Goal: Transaction & Acquisition: Purchase product/service

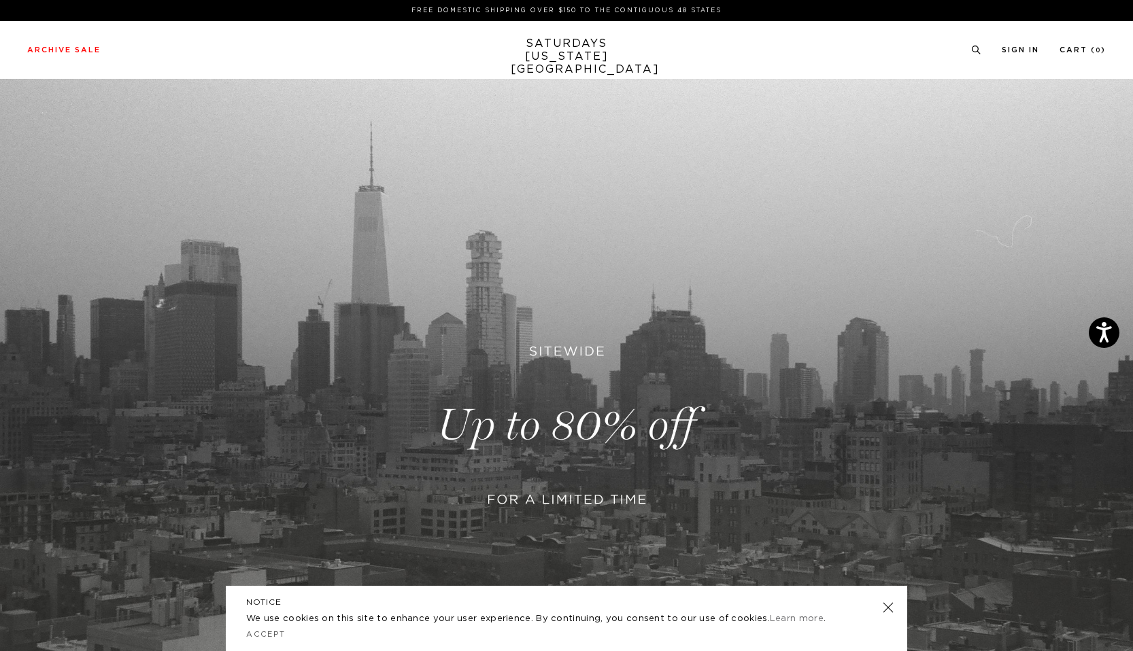
click at [523, 482] on link at bounding box center [566, 426] width 1133 height 694
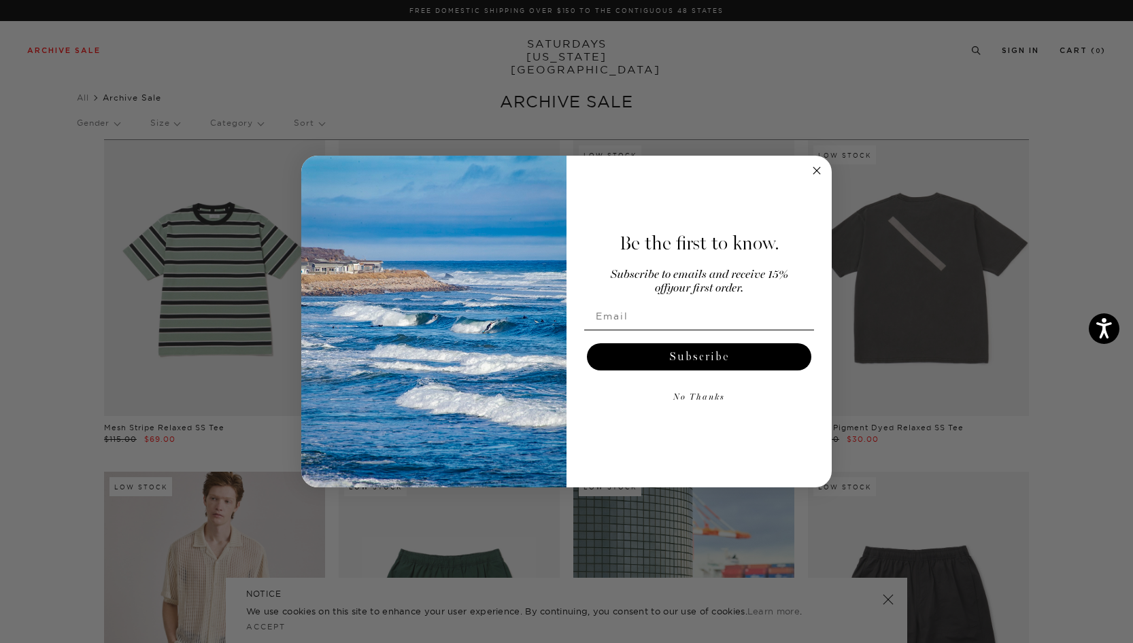
drag, startPoint x: 0, startPoint y: 0, endPoint x: 524, endPoint y: 483, distance: 712.6
click at [524, 483] on img "POPUP Form" at bounding box center [433, 322] width 265 height 332
click at [815, 169] on icon "Close dialog" at bounding box center [816, 170] width 7 height 7
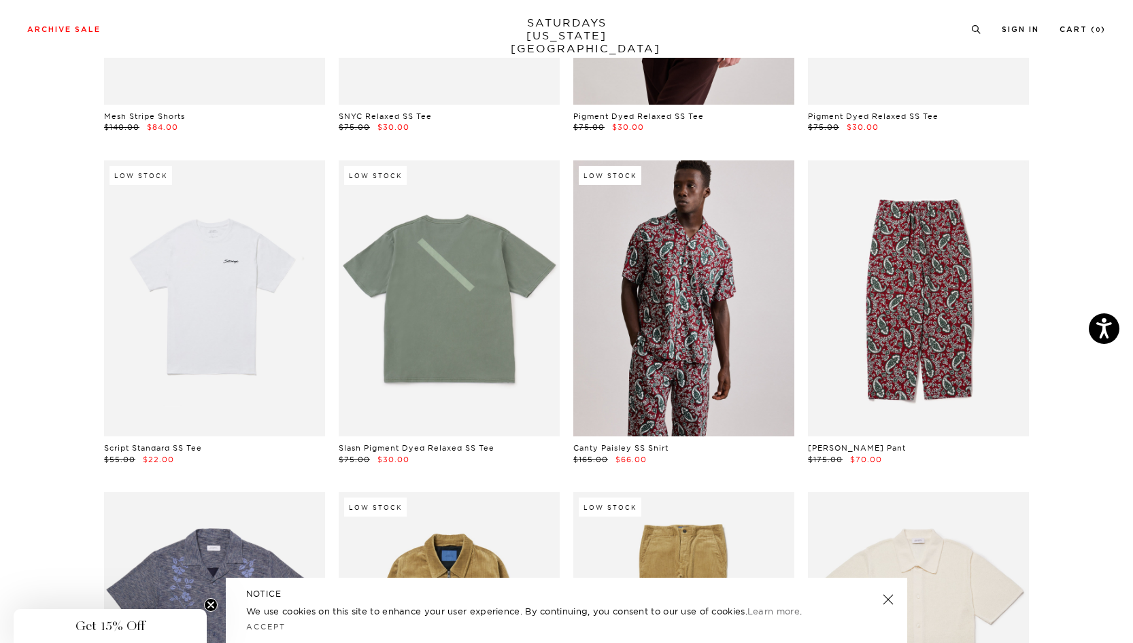
scroll to position [3528, 0]
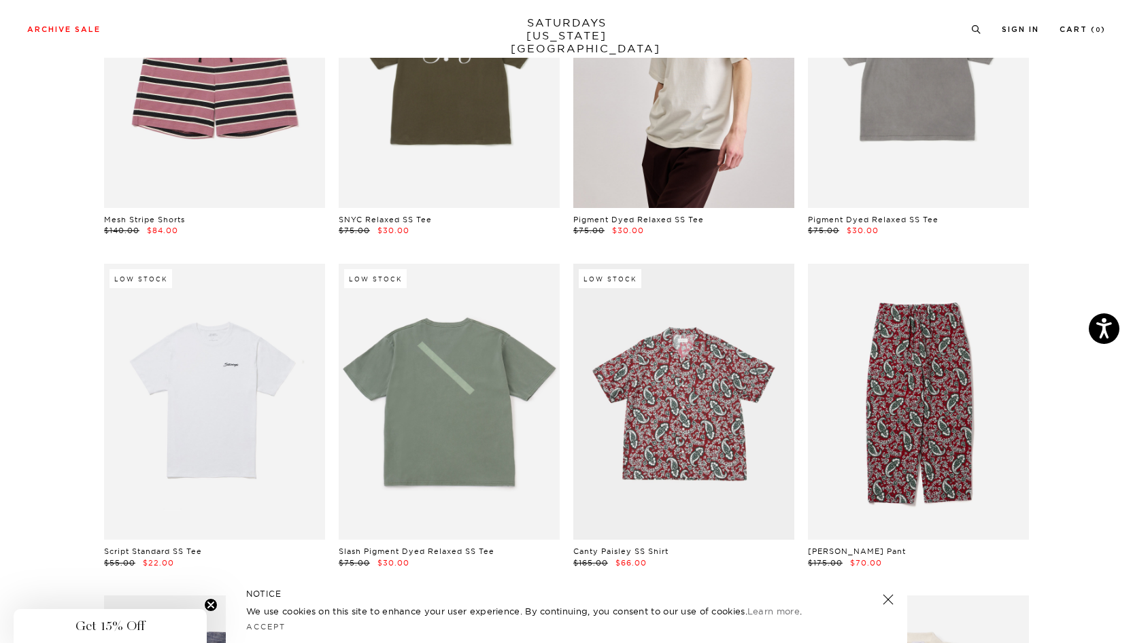
click at [718, 371] on link at bounding box center [683, 402] width 221 height 276
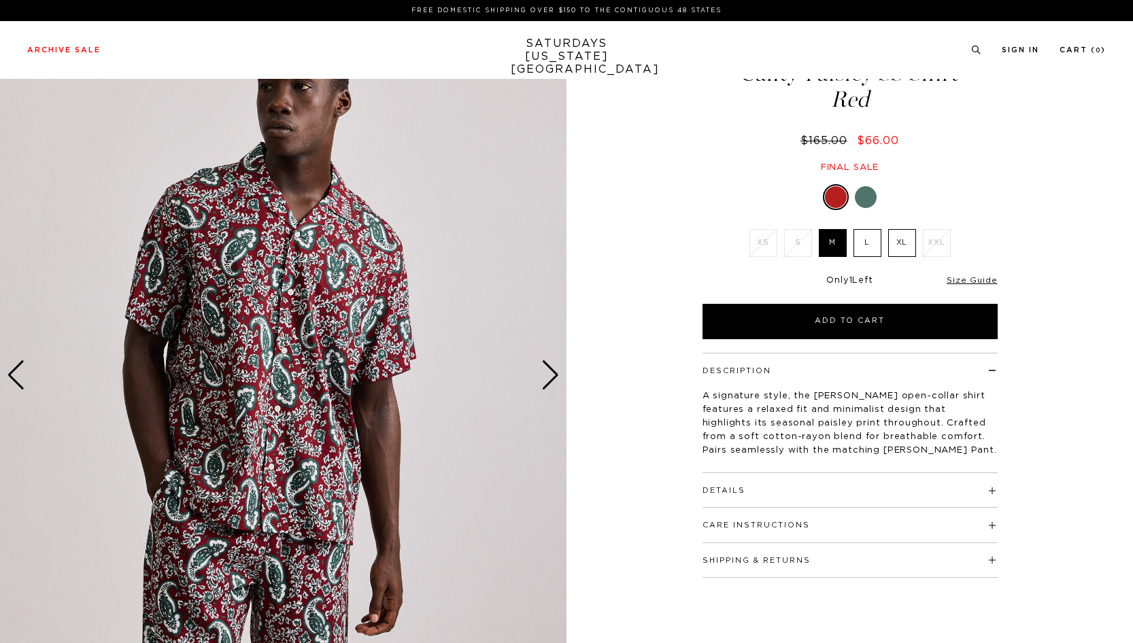
scroll to position [79, 0]
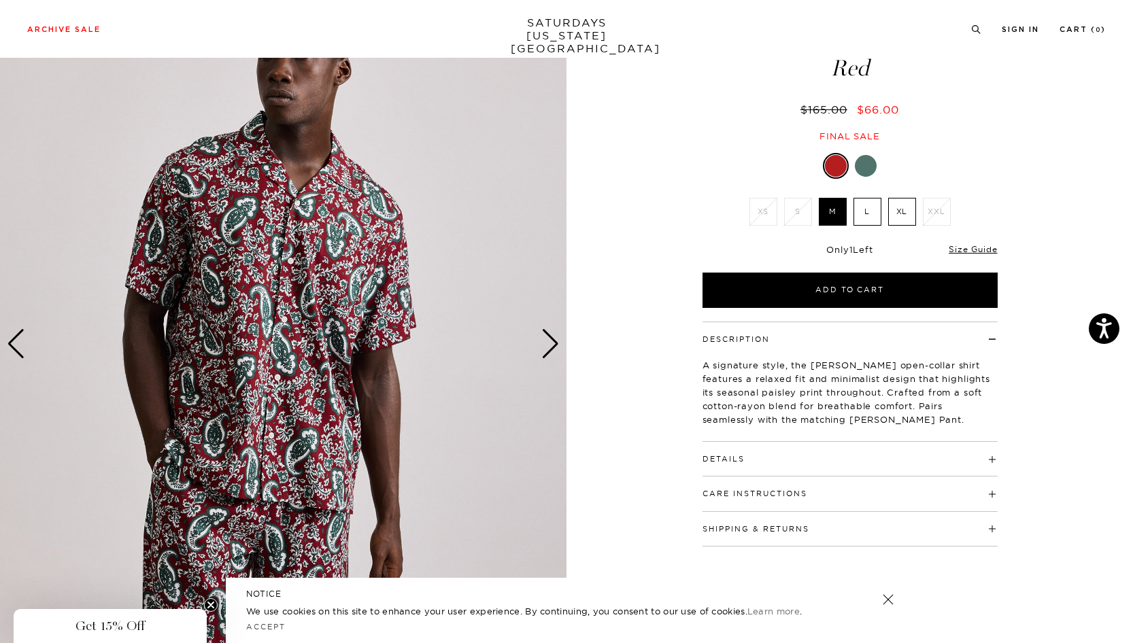
click at [866, 164] on div at bounding box center [866, 166] width 22 height 22
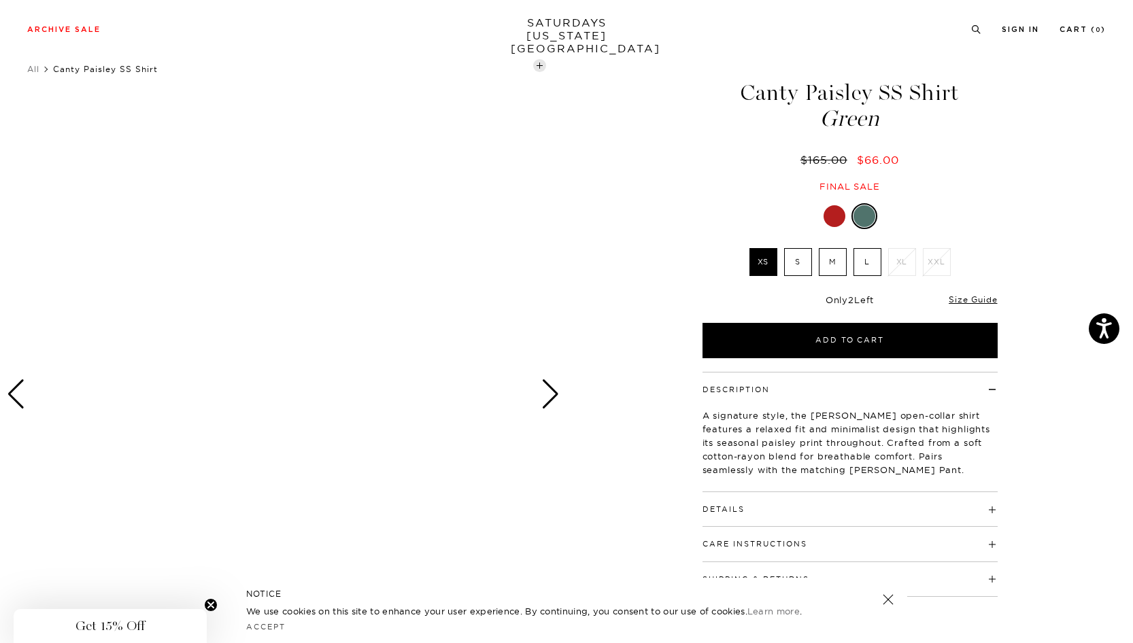
scroll to position [31, 0]
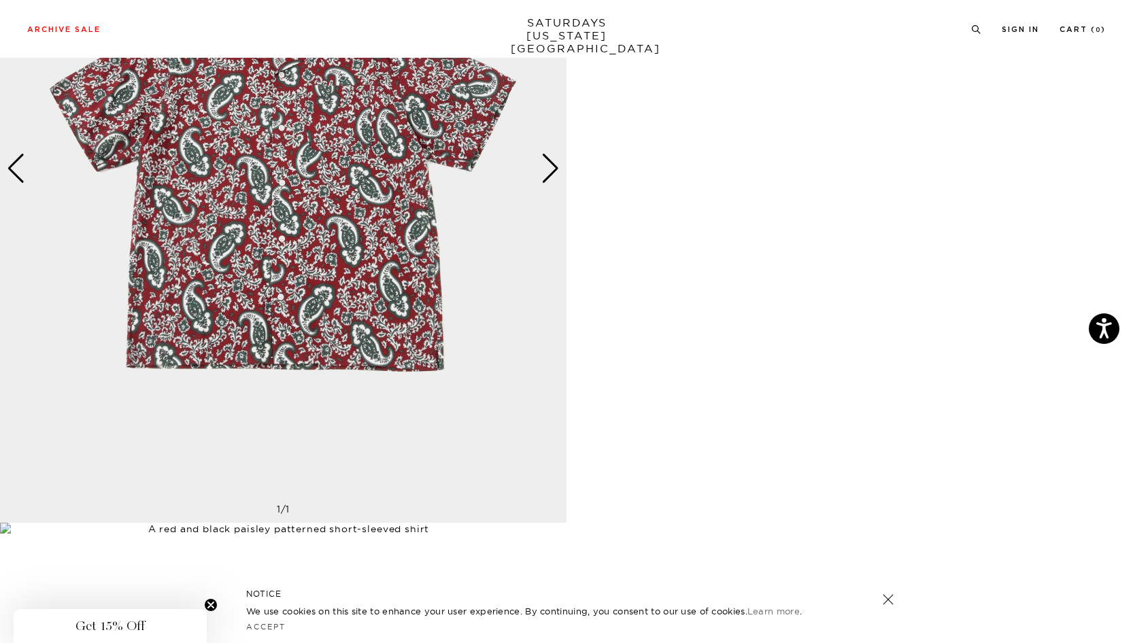
scroll to position [1237, 0]
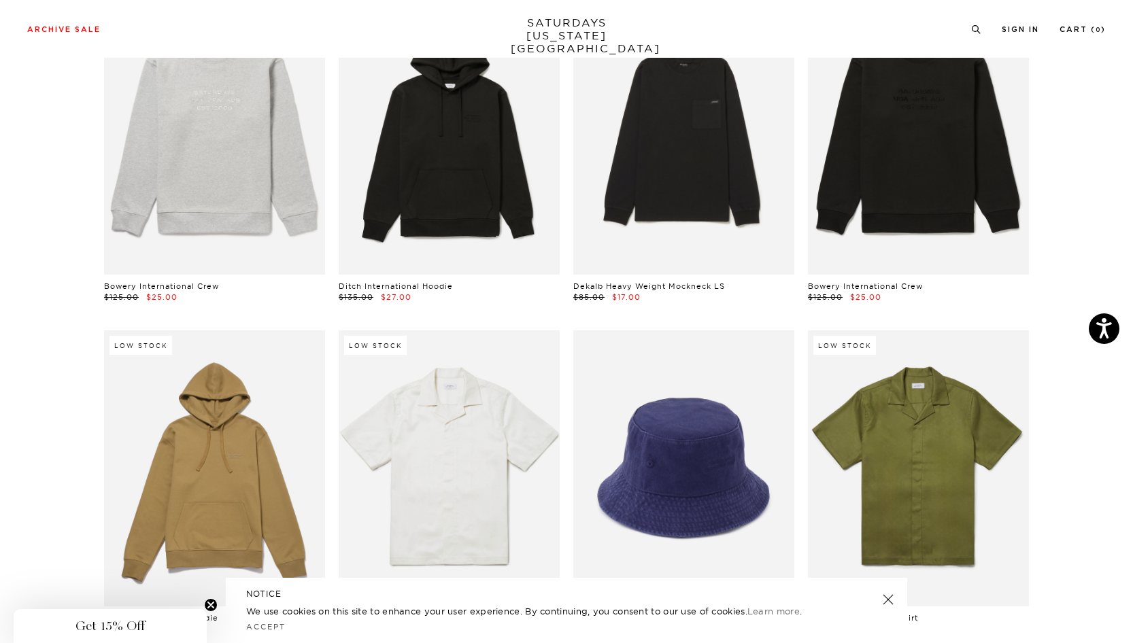
scroll to position [6752, 0]
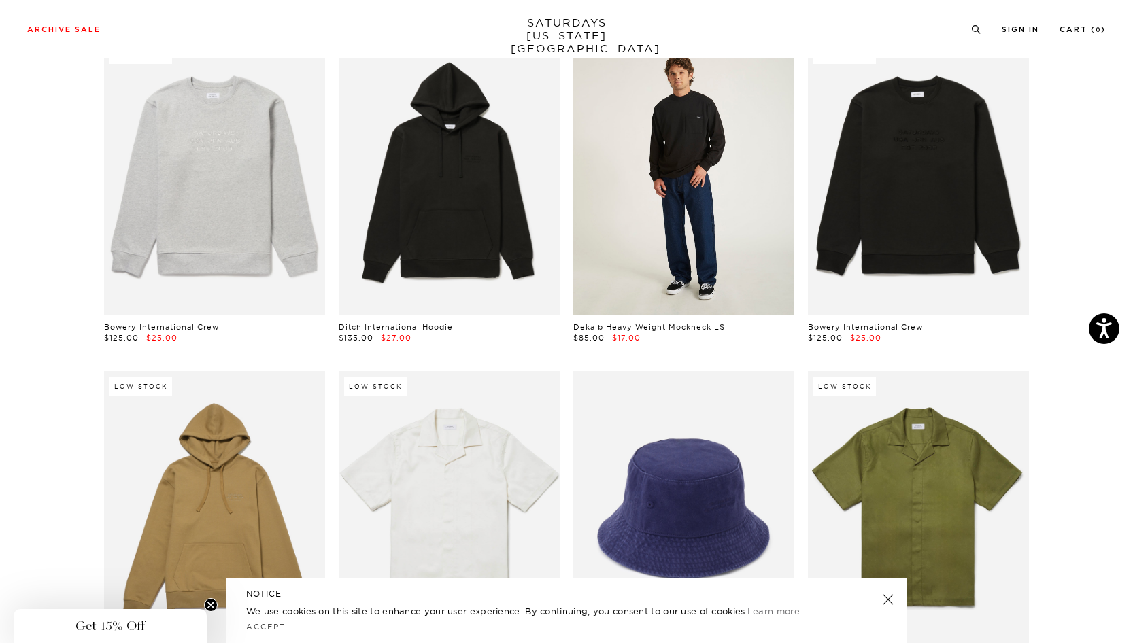
click at [675, 216] on link at bounding box center [683, 177] width 221 height 276
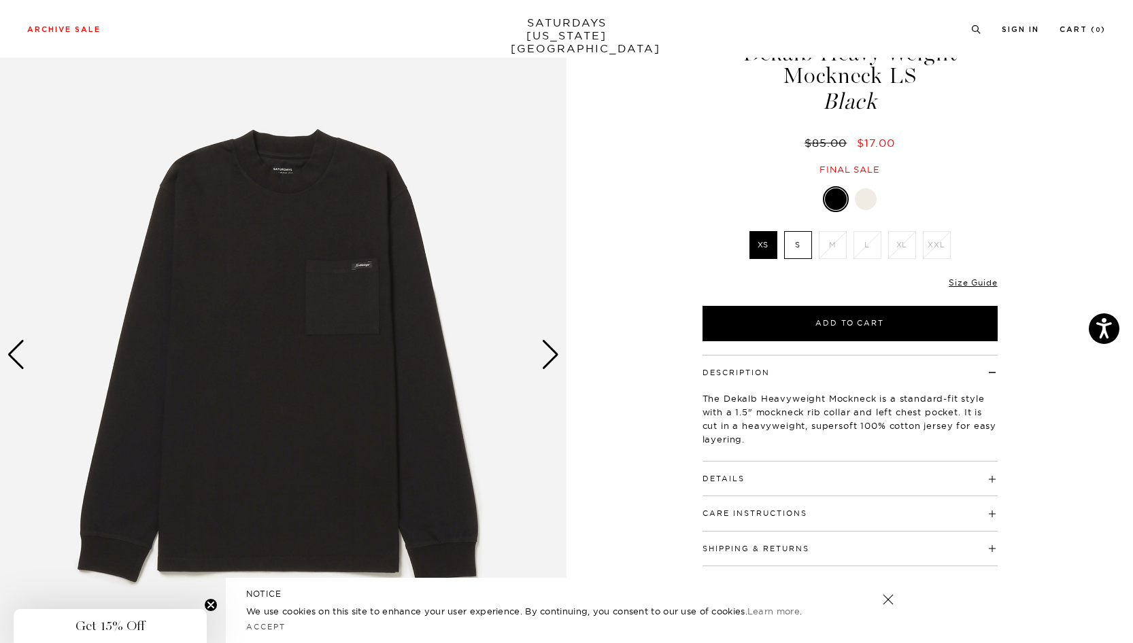
scroll to position [98, 0]
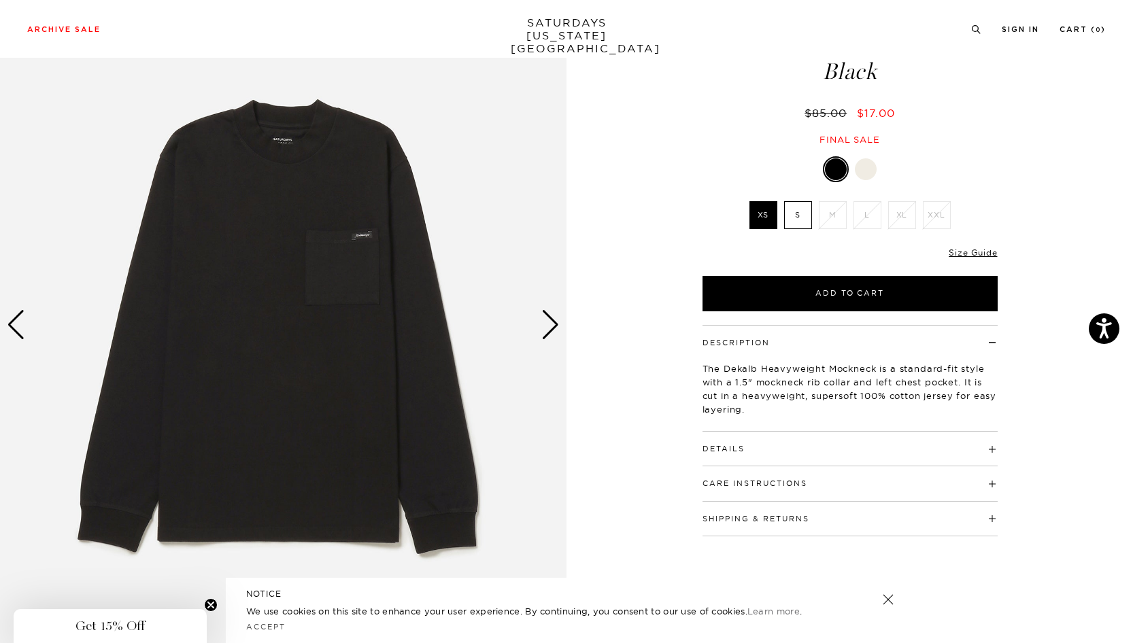
click at [867, 169] on div at bounding box center [866, 169] width 22 height 22
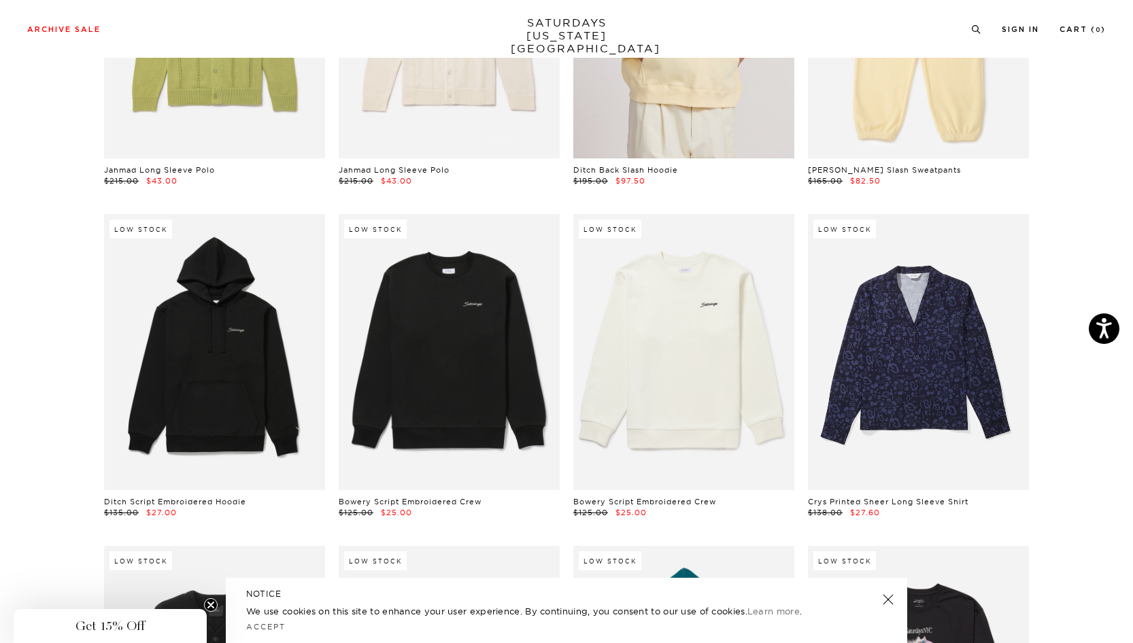
scroll to position [10719, 0]
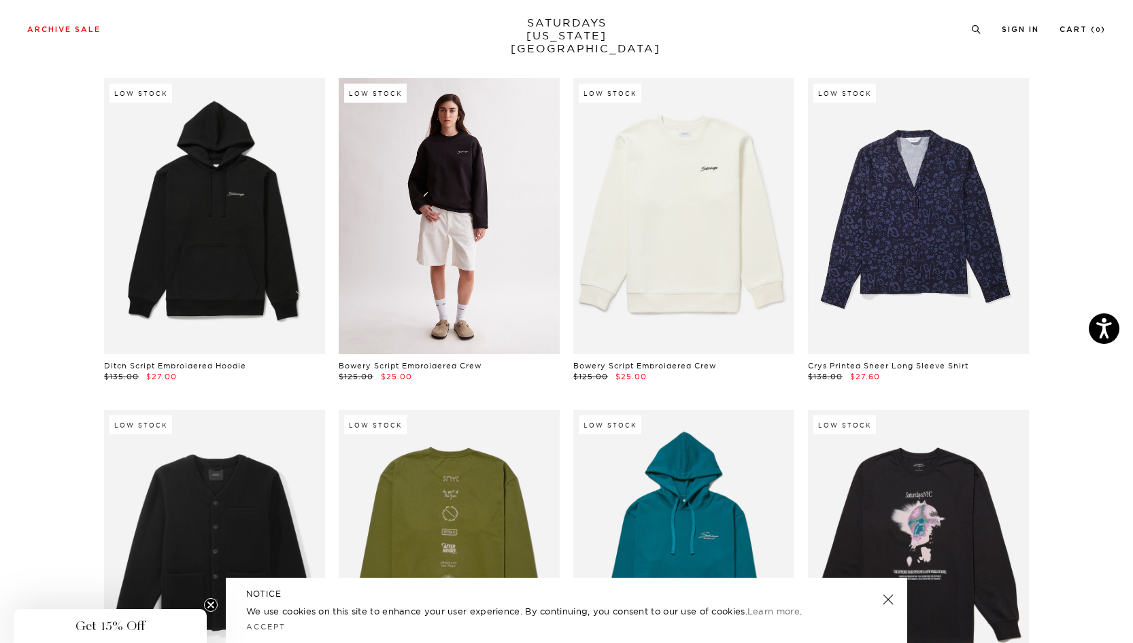
click at [476, 209] on link at bounding box center [449, 216] width 221 height 276
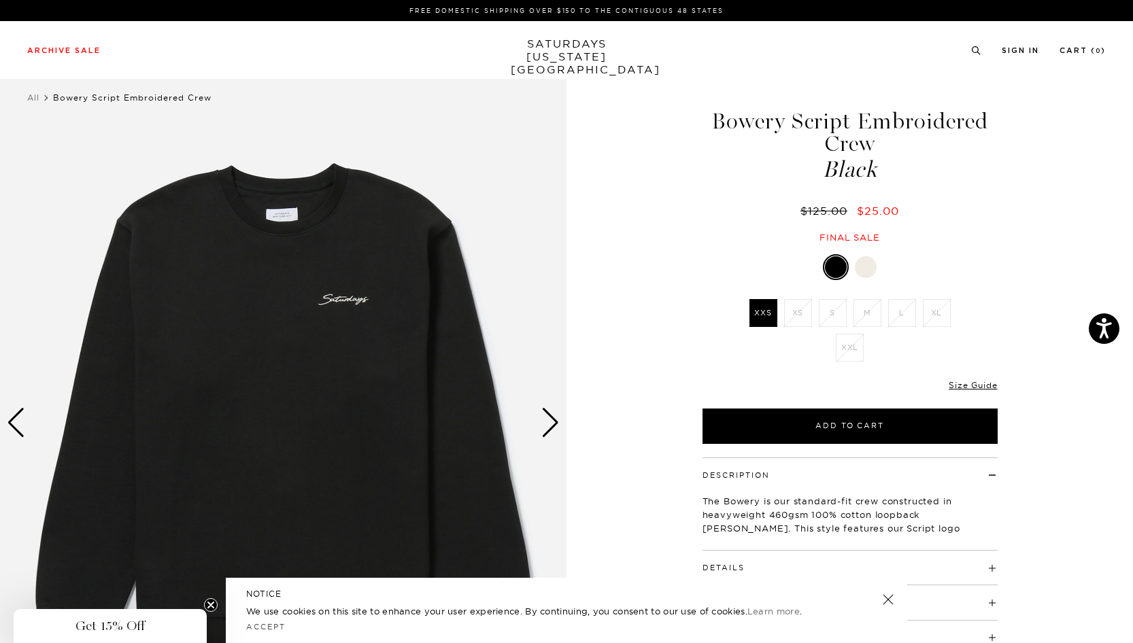
click at [868, 267] on div at bounding box center [866, 267] width 22 height 22
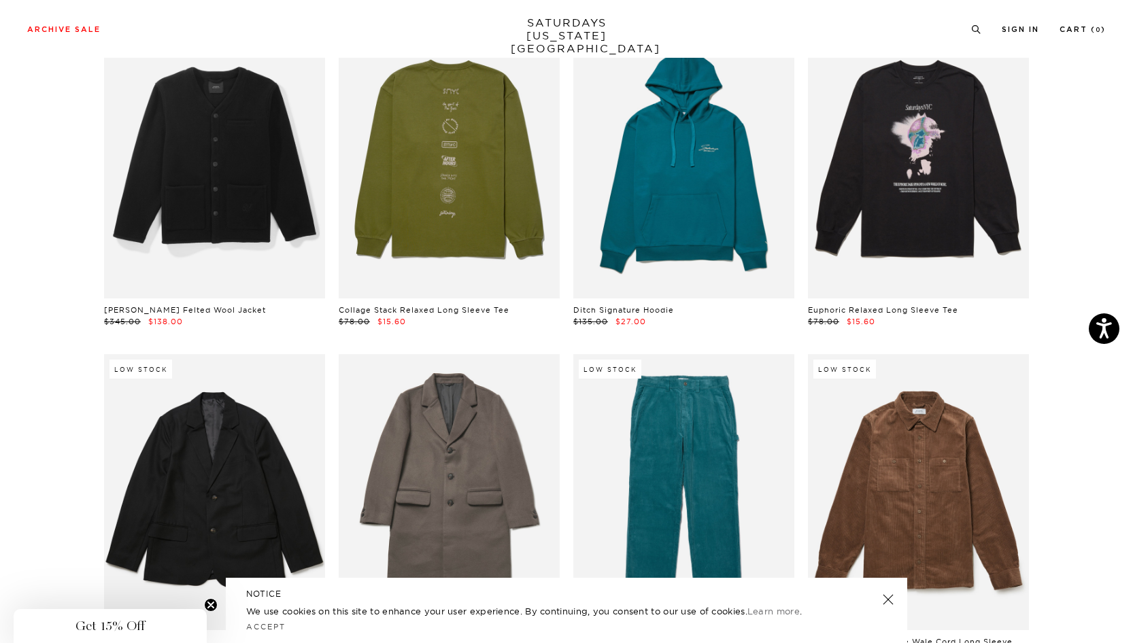
scroll to position [11099, 0]
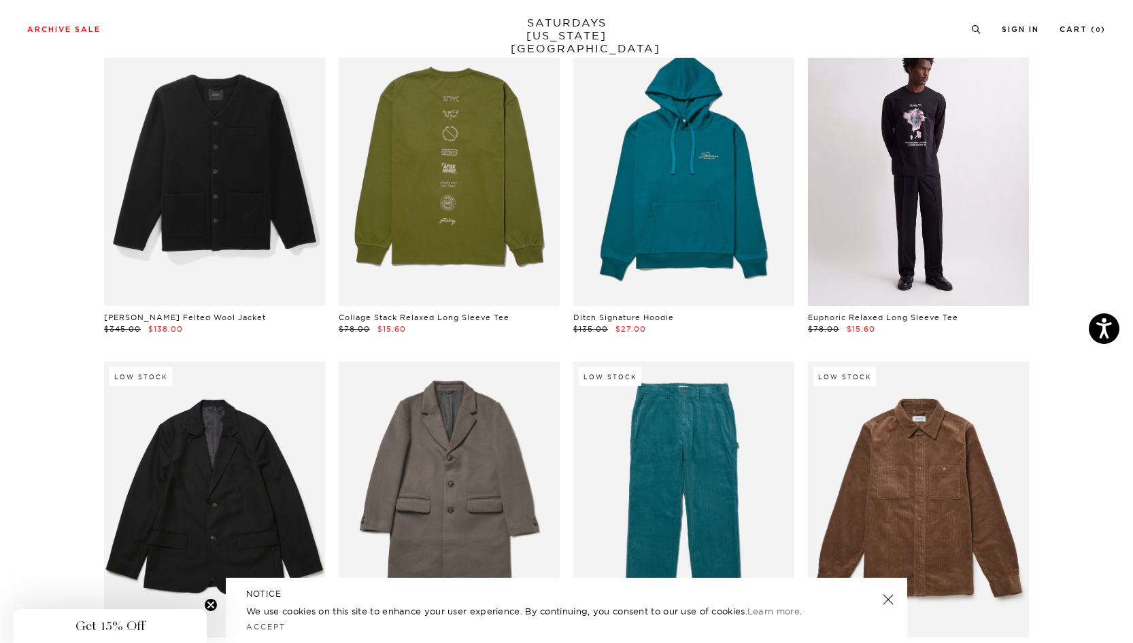
click at [957, 201] on link at bounding box center [918, 168] width 221 height 276
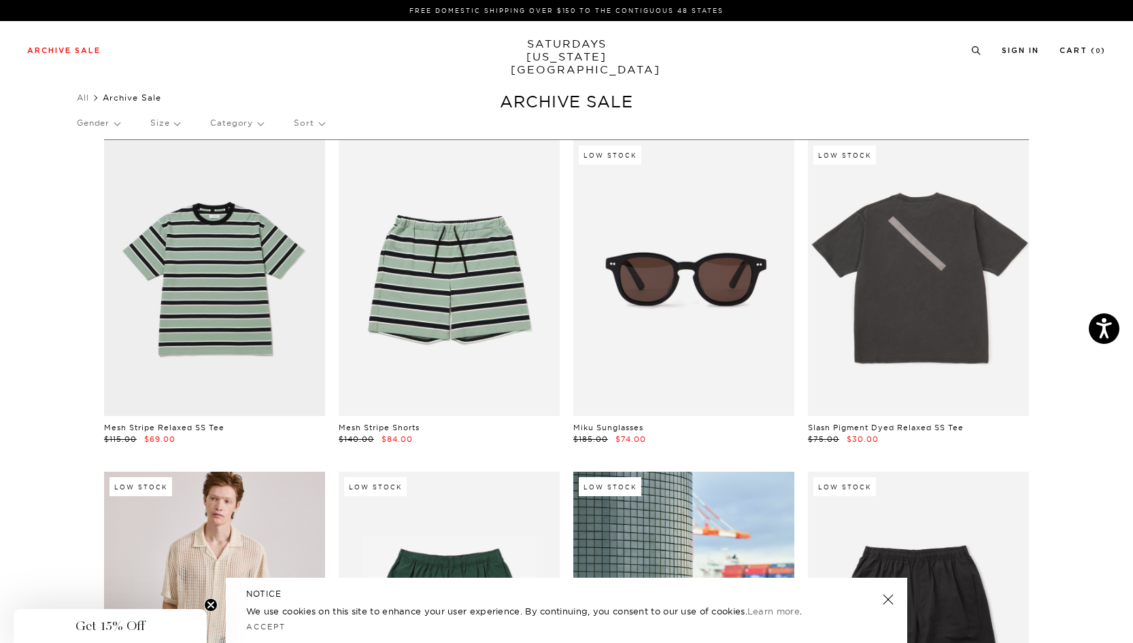
click at [187, 124] on div "Gender Size Category Sort" at bounding box center [566, 122] width 979 height 31
click at [177, 124] on p "Size" at bounding box center [164, 122] width 29 height 31
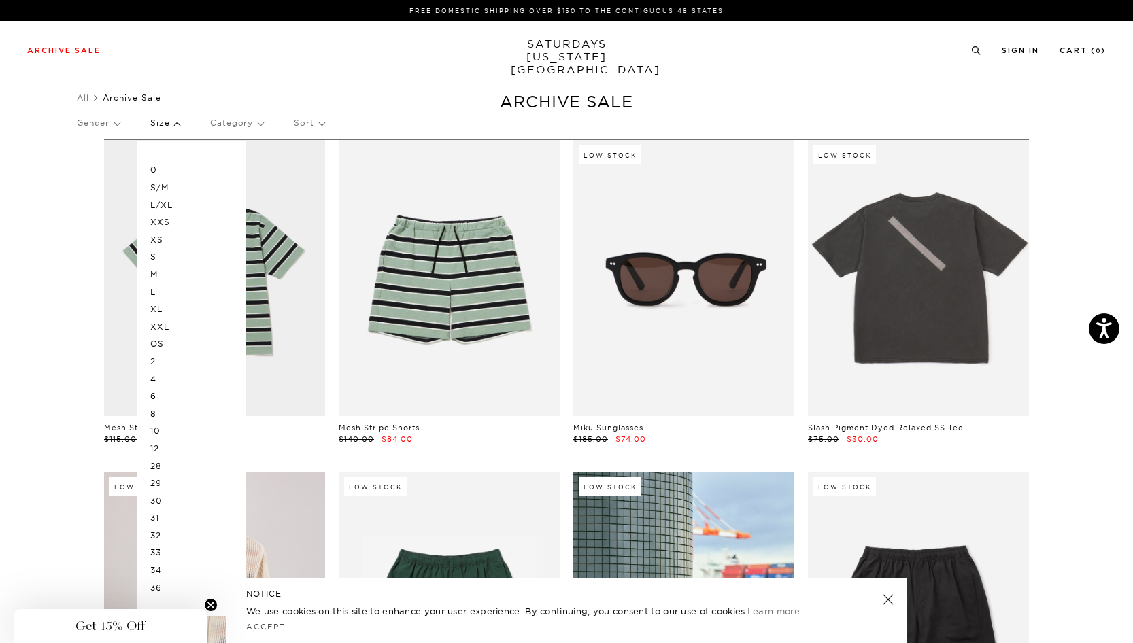
click at [160, 293] on p "L" at bounding box center [191, 293] width 82 height 18
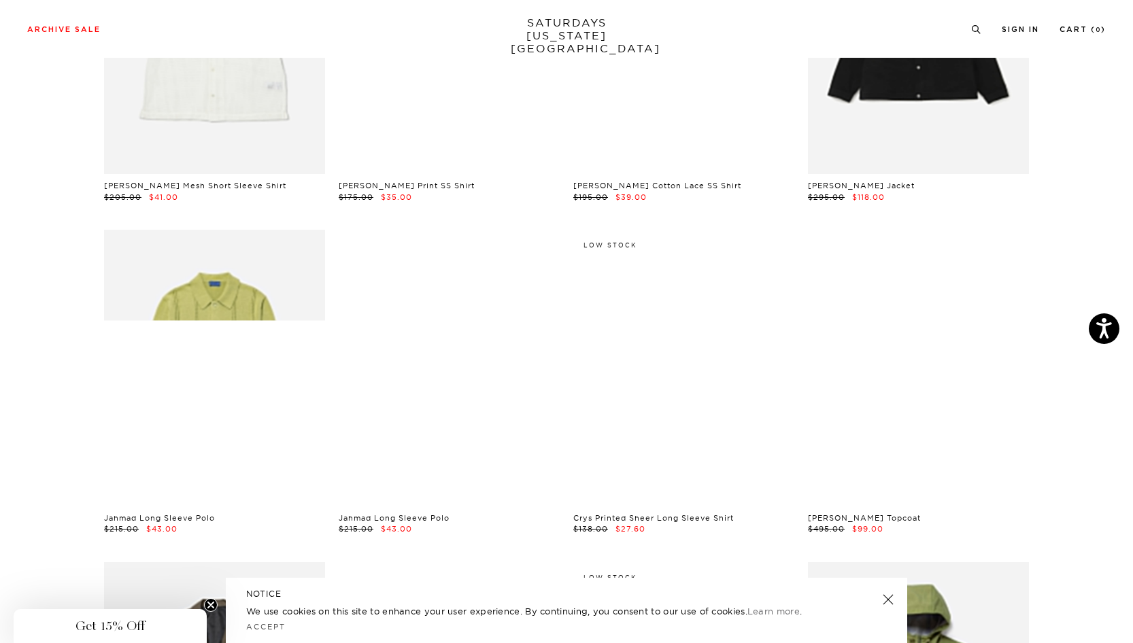
scroll to position [3787, 0]
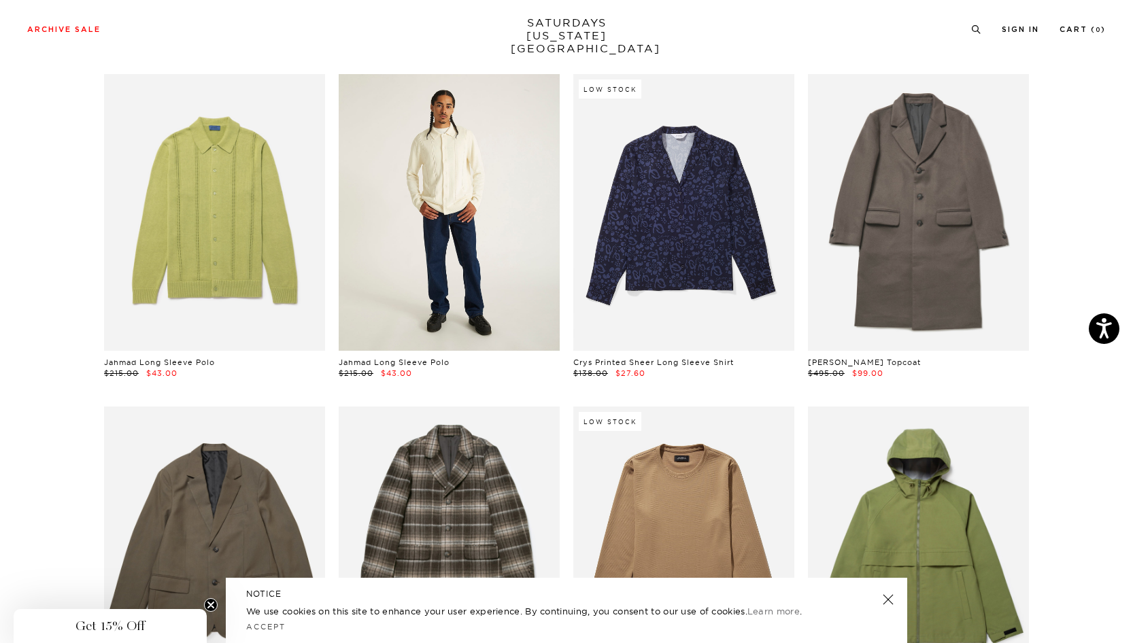
click at [460, 255] on link at bounding box center [449, 212] width 221 height 276
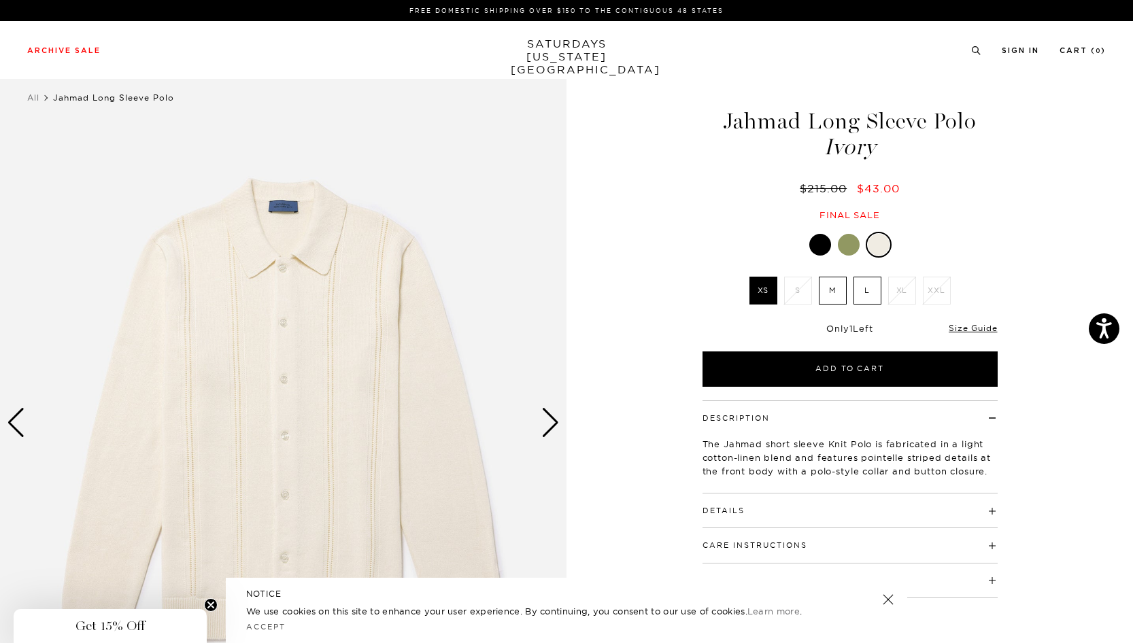
click at [858, 294] on label "L" at bounding box center [867, 291] width 28 height 28
click at [0, 0] on input "L" at bounding box center [0, 0] width 0 height 0
click at [841, 251] on div at bounding box center [849, 245] width 22 height 22
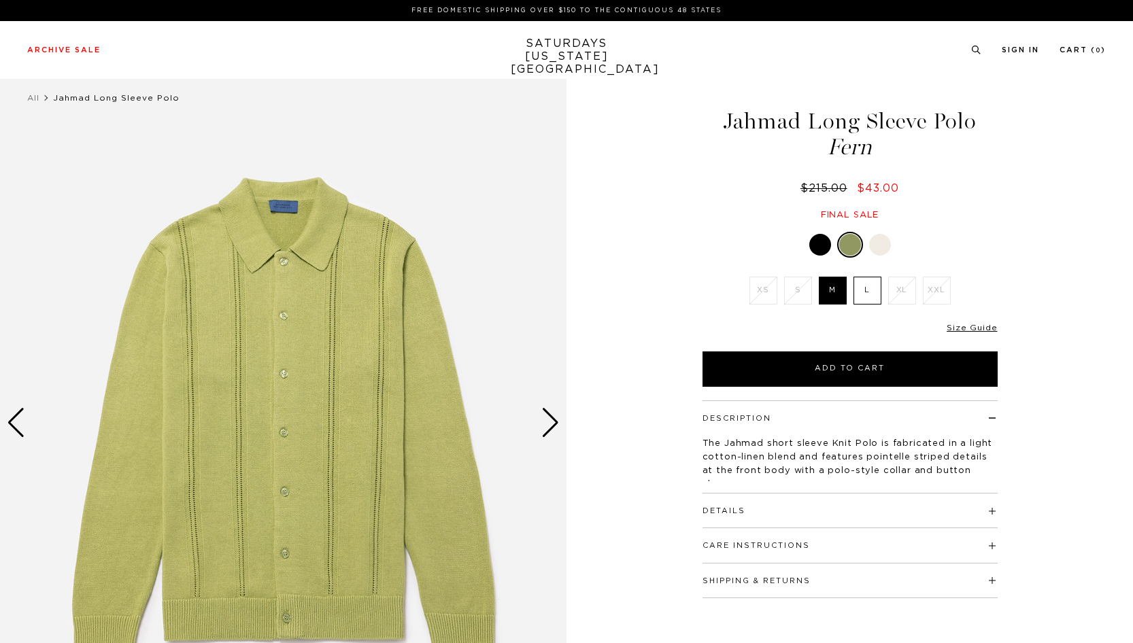
click at [819, 243] on div at bounding box center [820, 245] width 22 height 22
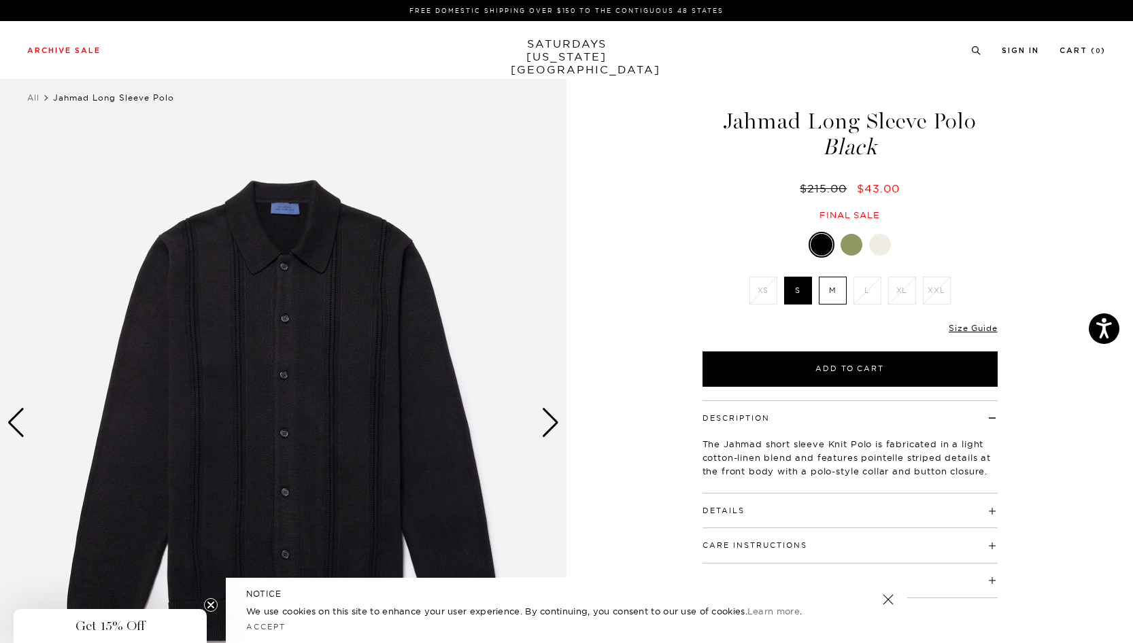
click at [852, 245] on div at bounding box center [851, 245] width 22 height 22
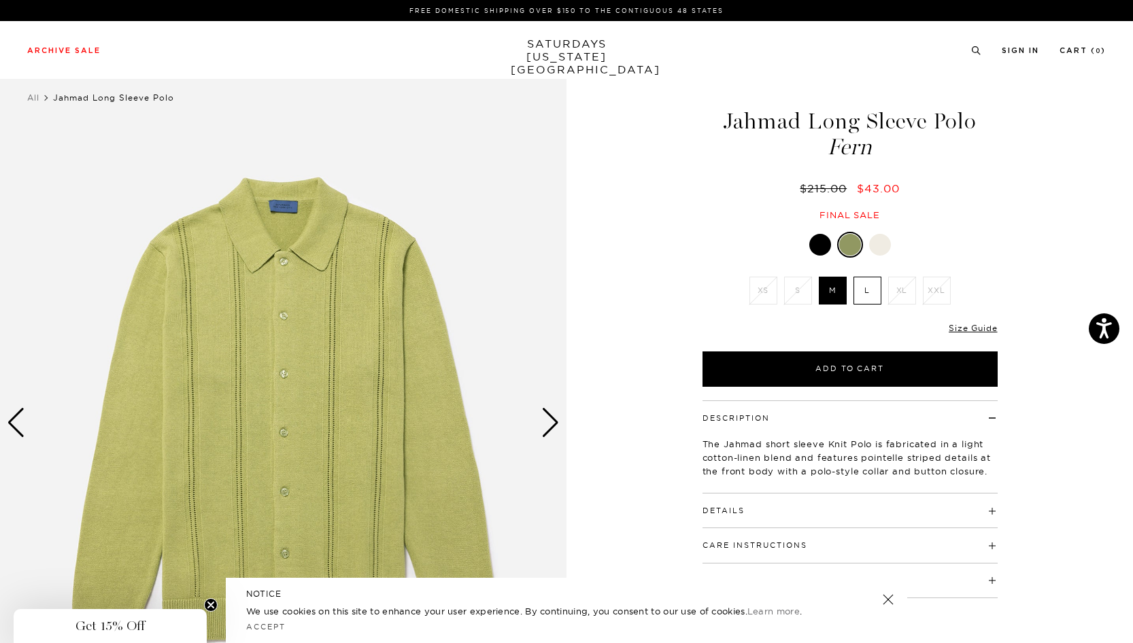
click at [876, 249] on div at bounding box center [880, 245] width 22 height 22
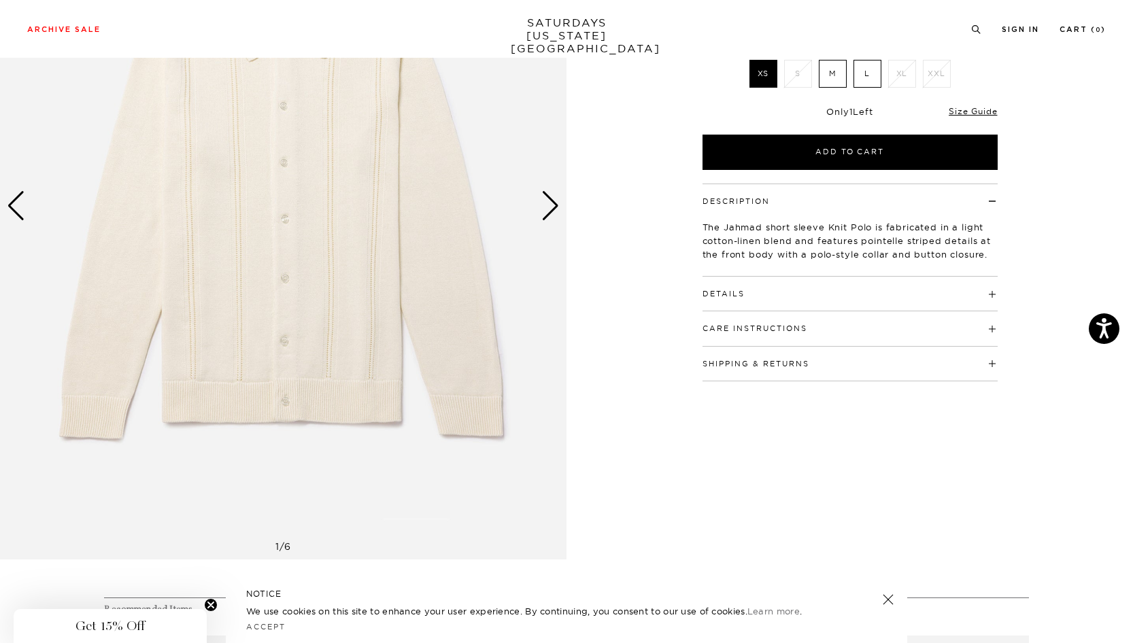
scroll to position [202, 0]
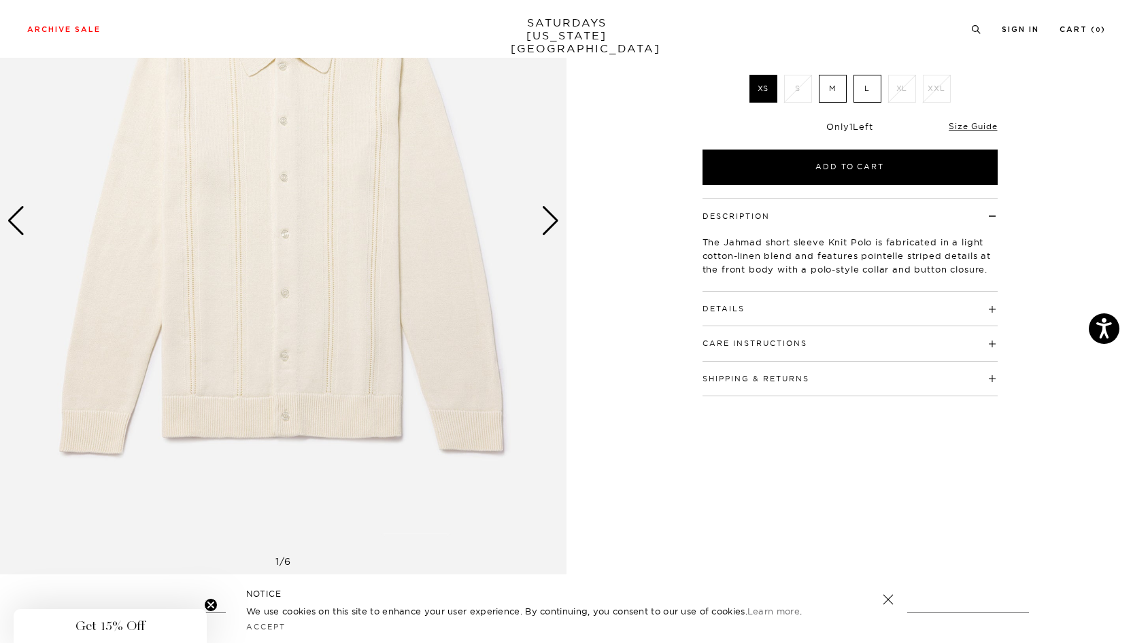
click at [552, 222] on div "Next slide" at bounding box center [550, 221] width 18 height 30
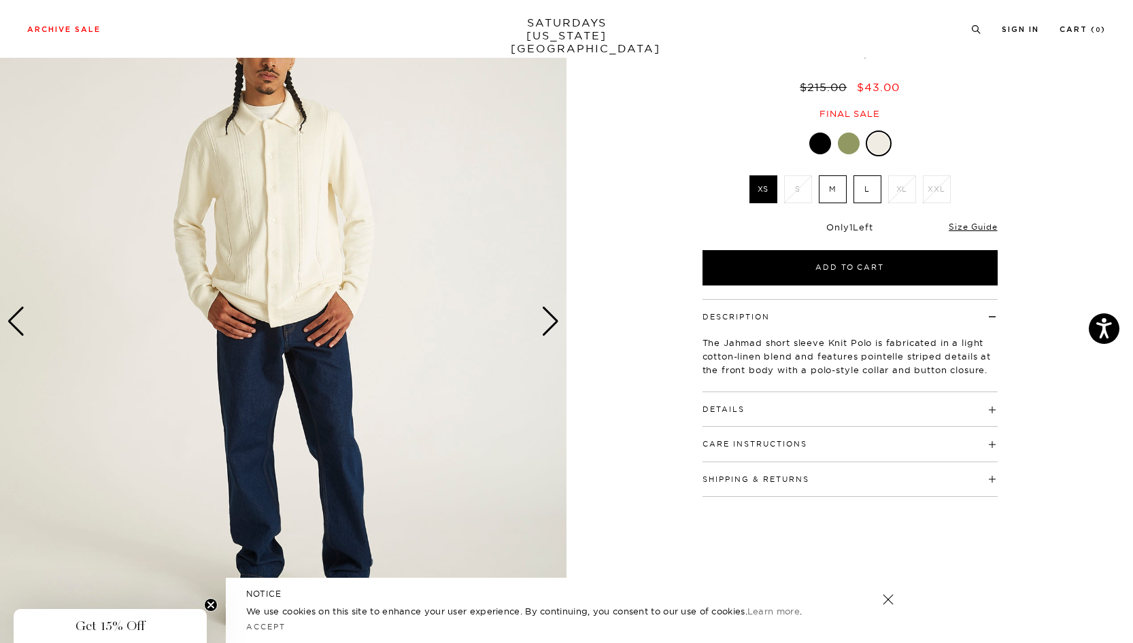
scroll to position [100, 0]
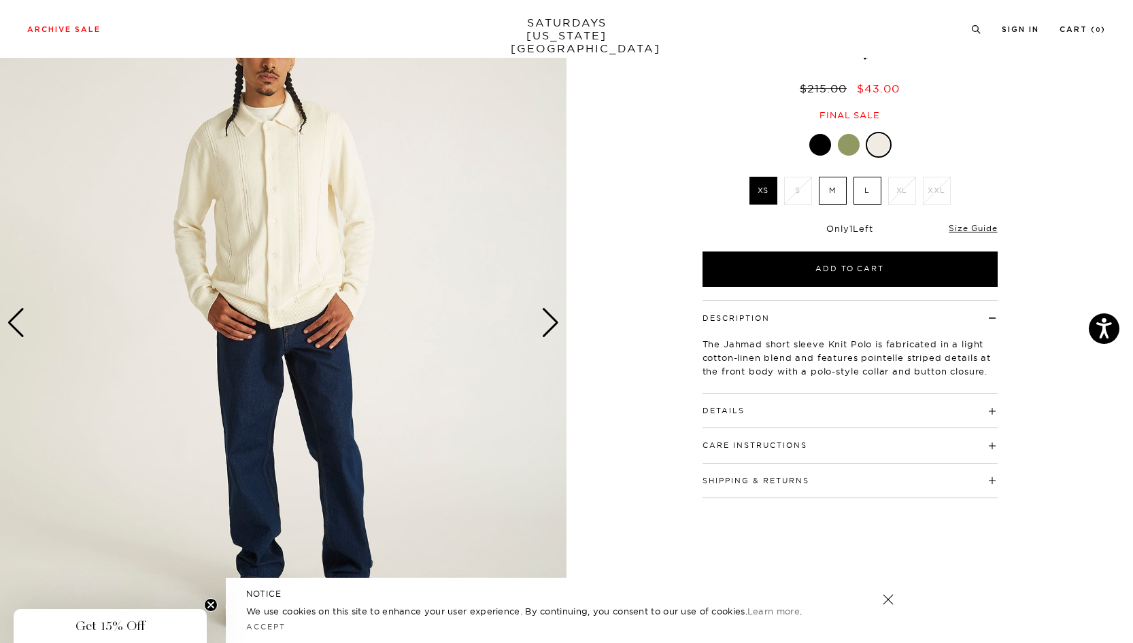
click at [552, 322] on div "Next slide" at bounding box center [550, 323] width 18 height 30
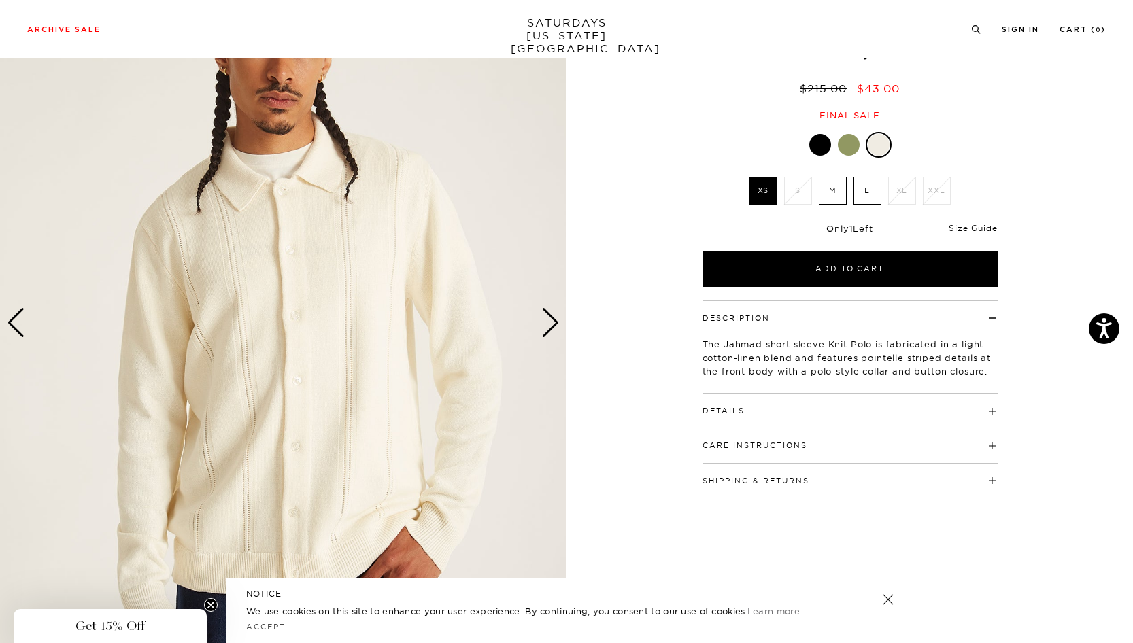
click at [552, 322] on div "Next slide" at bounding box center [550, 323] width 18 height 30
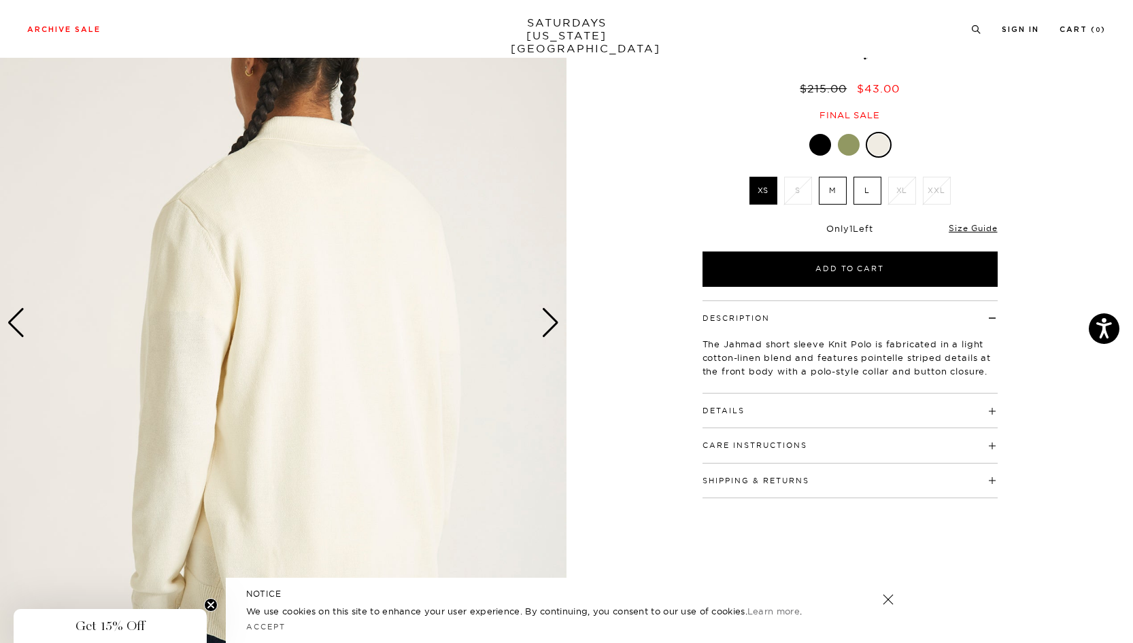
click at [552, 322] on div "Next slide" at bounding box center [550, 323] width 18 height 30
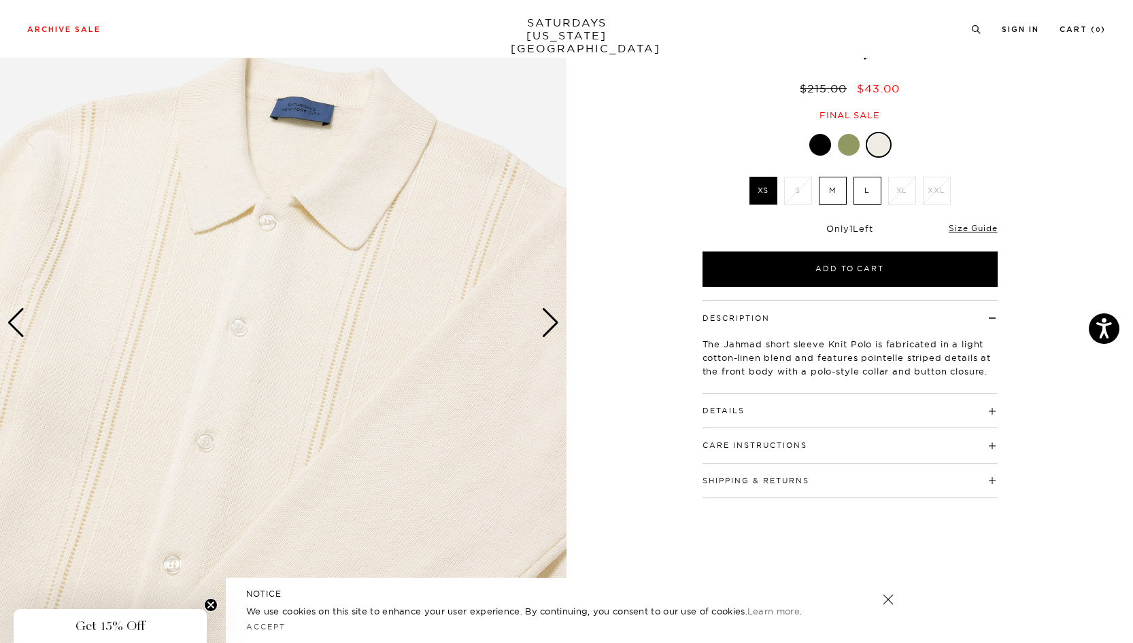
click at [552, 322] on div "Next slide" at bounding box center [550, 323] width 18 height 30
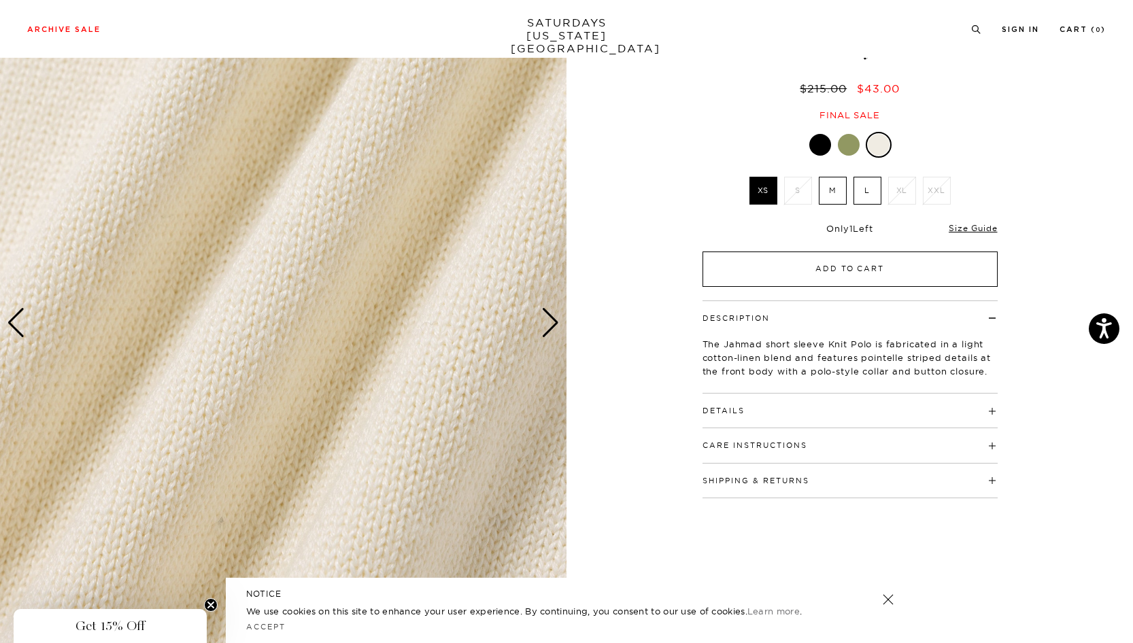
click at [870, 276] on button "Add to Cart" at bounding box center [849, 269] width 295 height 35
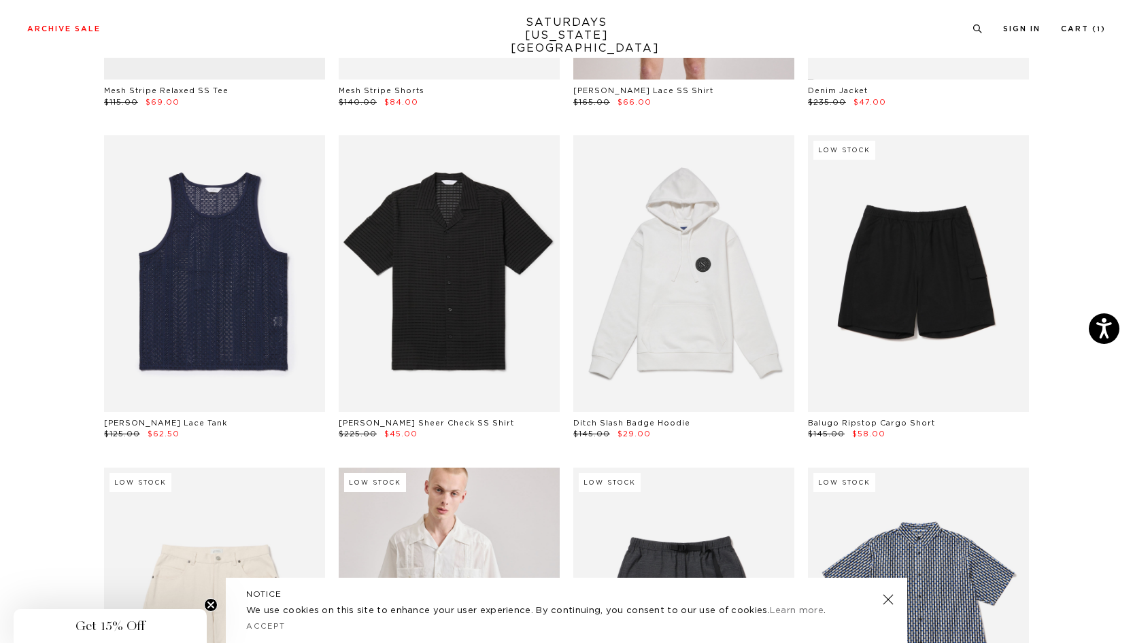
scroll to position [56, 0]
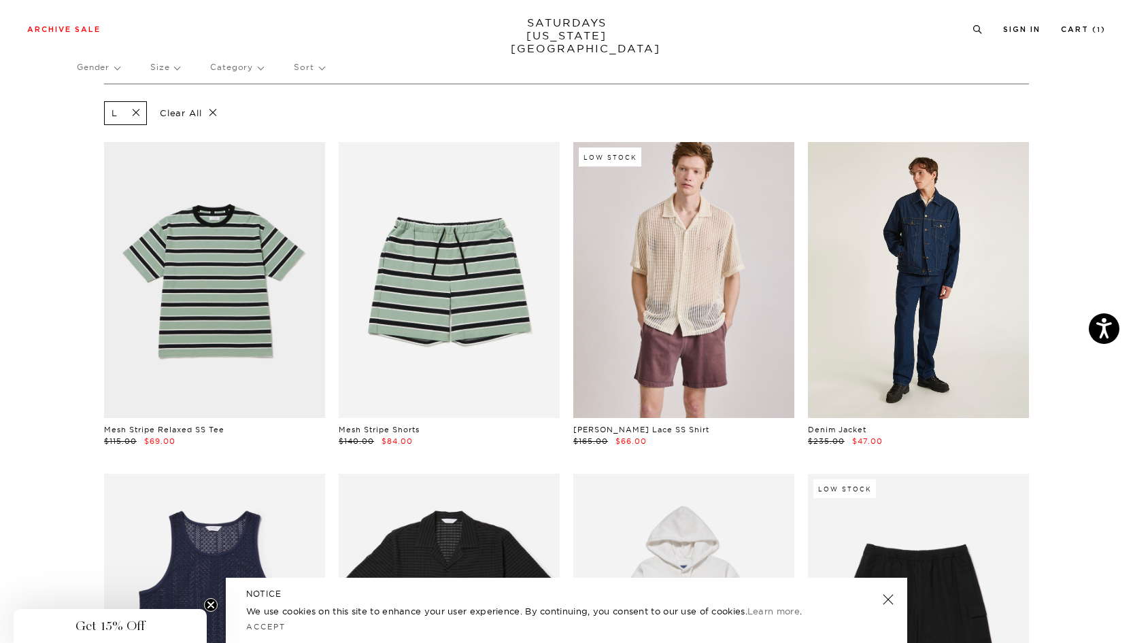
click at [891, 341] on link at bounding box center [918, 280] width 221 height 276
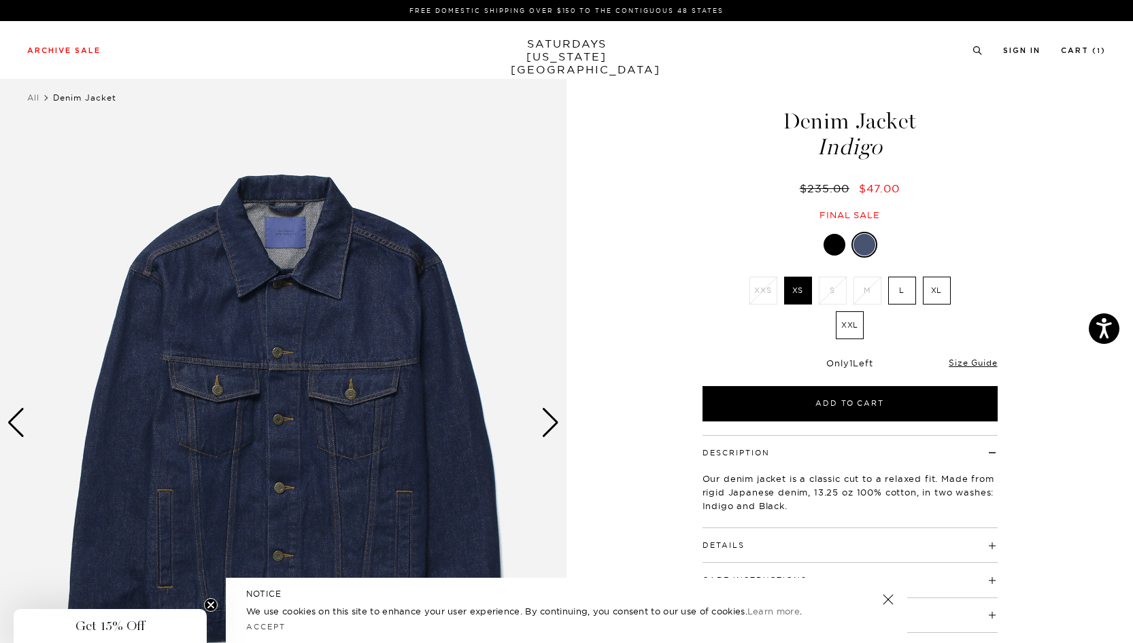
click at [896, 292] on label "L" at bounding box center [902, 291] width 28 height 28
click at [0, 0] on input "L" at bounding box center [0, 0] width 0 height 0
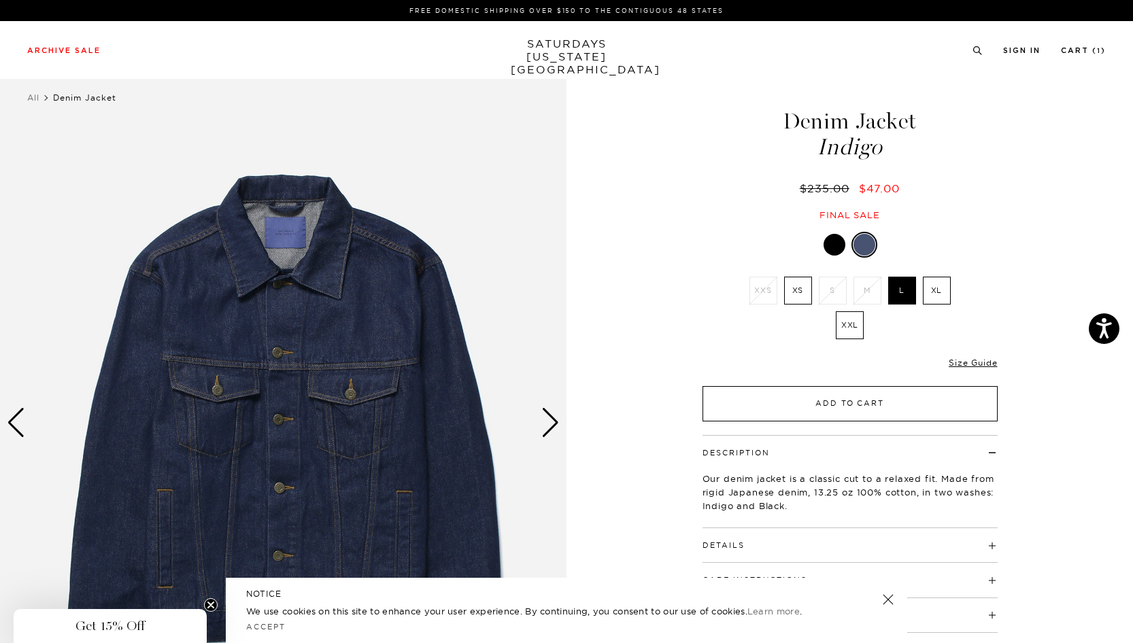
click at [843, 404] on button "Add to Cart" at bounding box center [849, 403] width 295 height 35
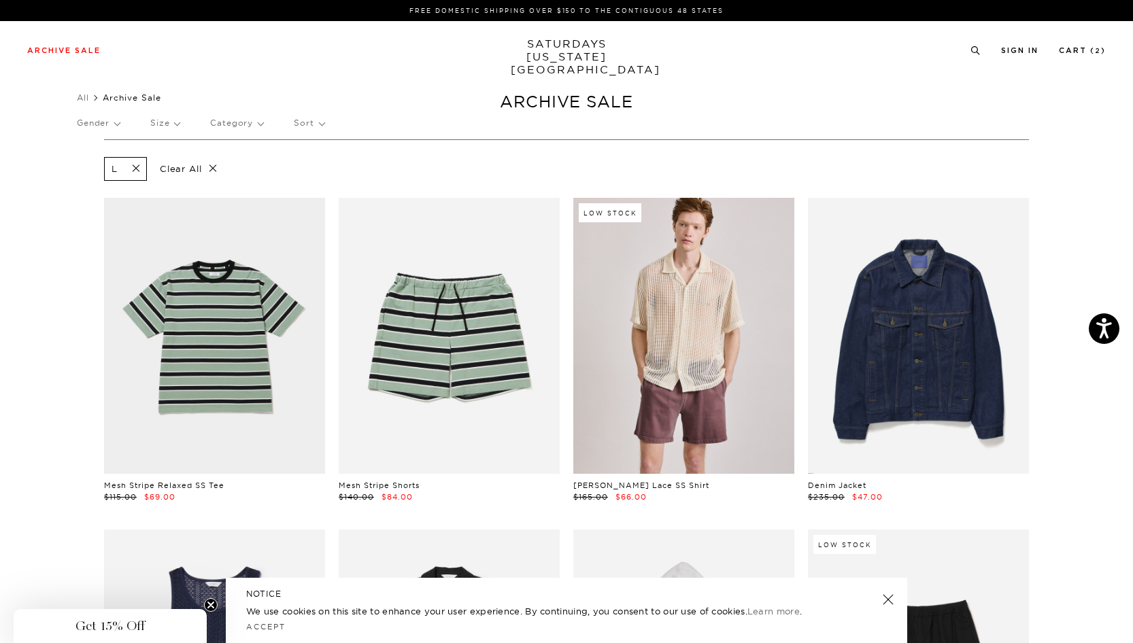
click at [170, 125] on p "Size" at bounding box center [164, 122] width 29 height 31
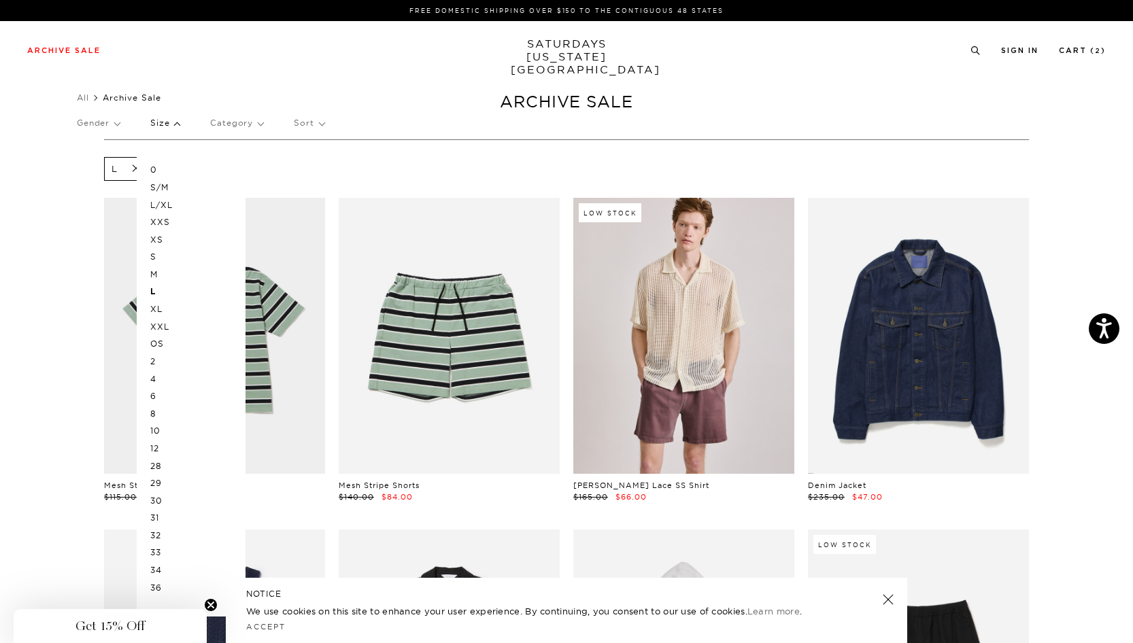
click at [212, 95] on ul "All Archive Sale" at bounding box center [566, 98] width 979 height 14
click at [239, 120] on p "Category" at bounding box center [236, 122] width 53 height 31
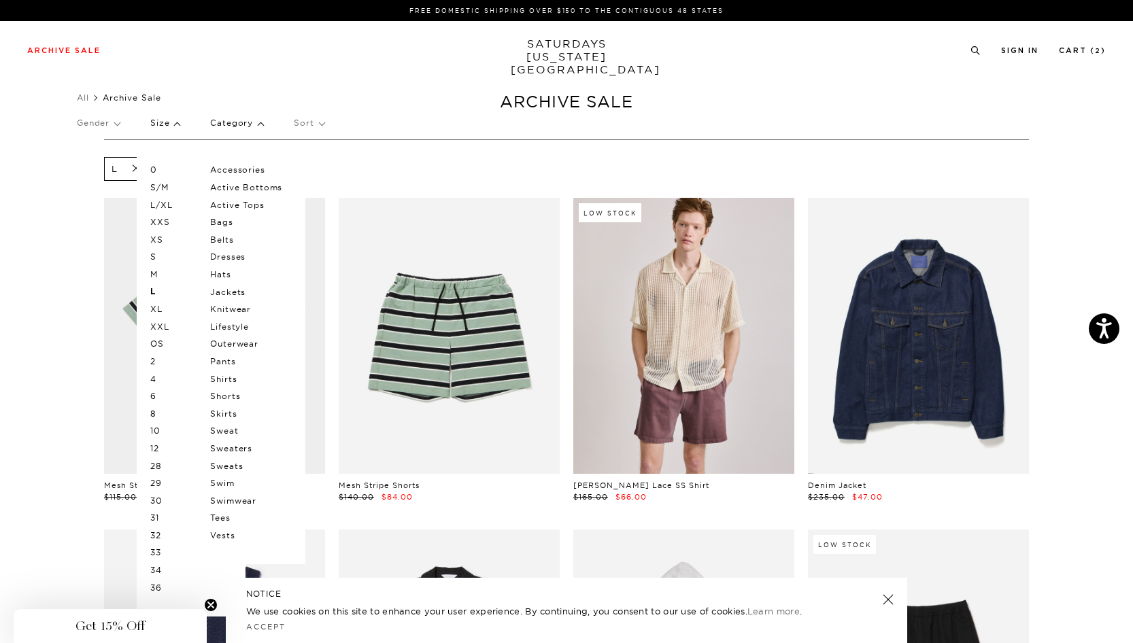
click at [87, 126] on p "Gender" at bounding box center [98, 122] width 43 height 31
click at [87, 168] on p "Mens" at bounding box center [118, 170] width 82 height 18
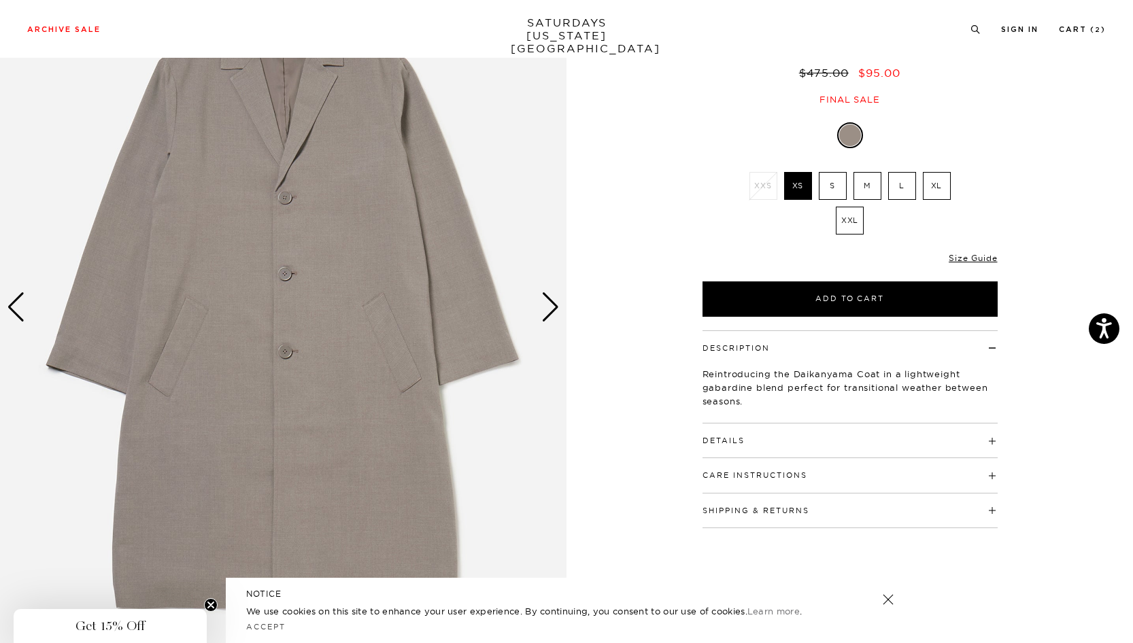
scroll to position [123, 0]
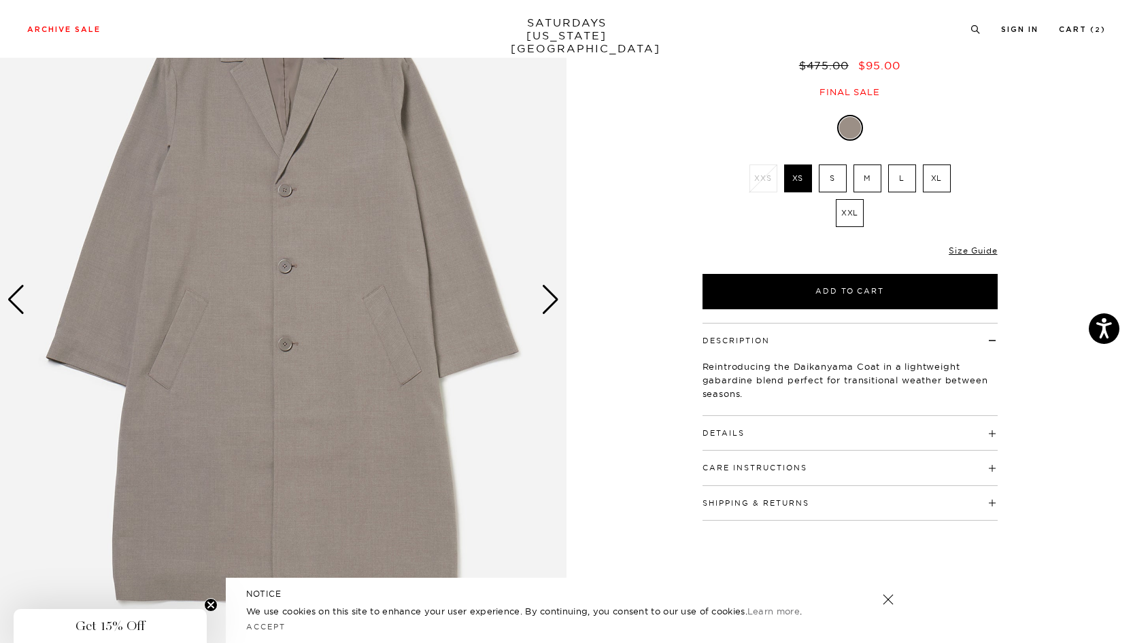
click at [553, 303] on div "Next slide" at bounding box center [550, 300] width 18 height 30
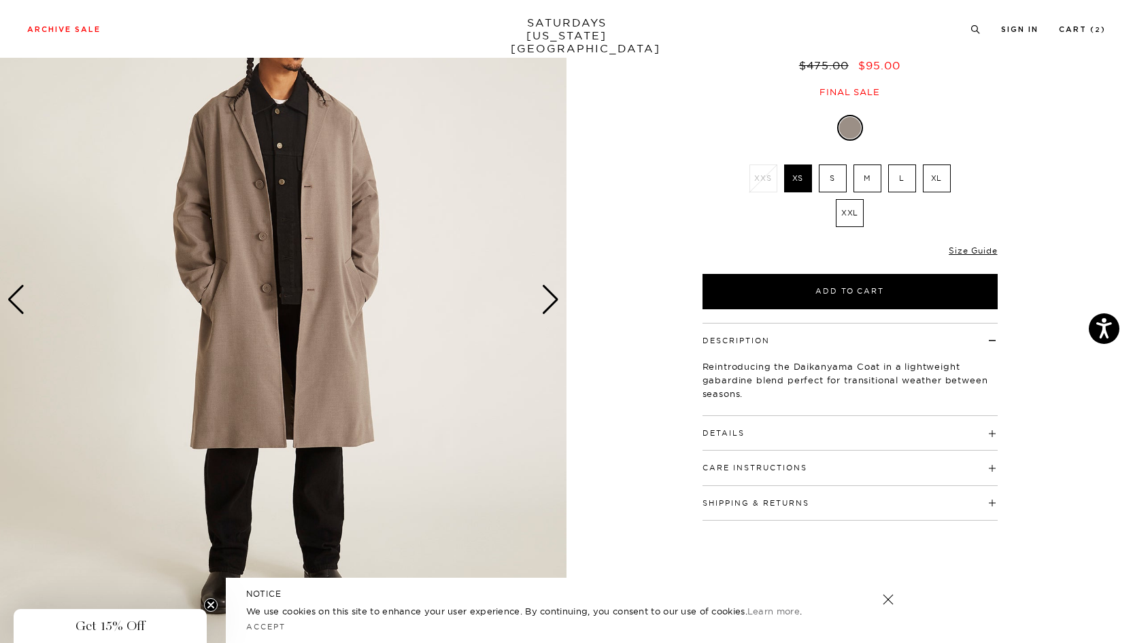
click at [553, 303] on div "Next slide" at bounding box center [550, 300] width 18 height 30
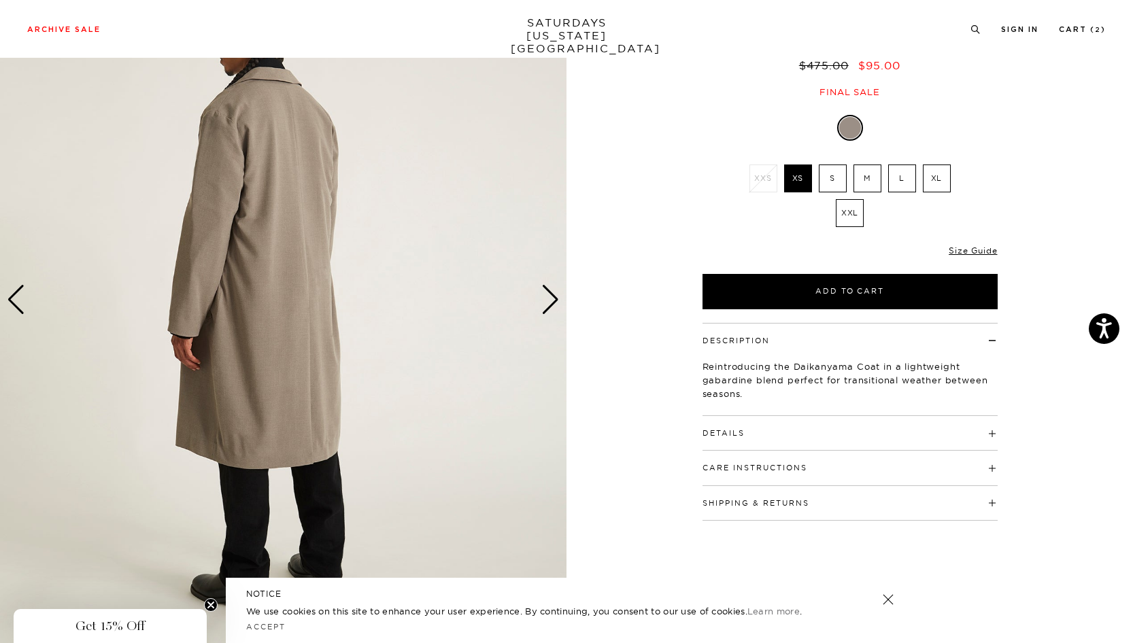
click at [553, 303] on div "Next slide" at bounding box center [550, 300] width 18 height 30
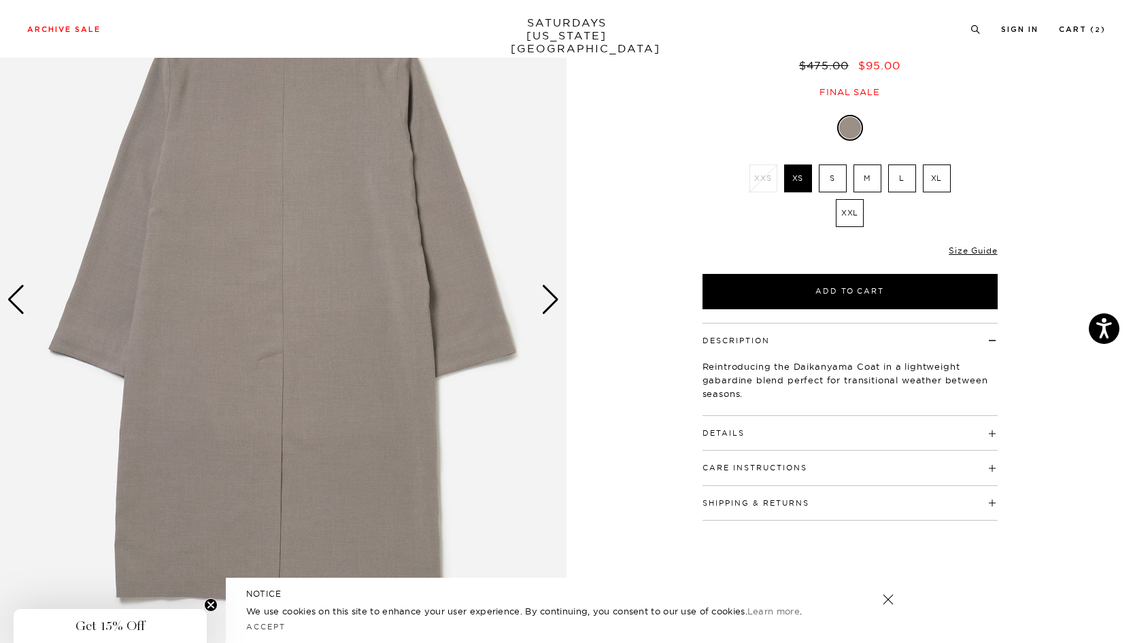
click at [553, 303] on div "Next slide" at bounding box center [550, 300] width 18 height 30
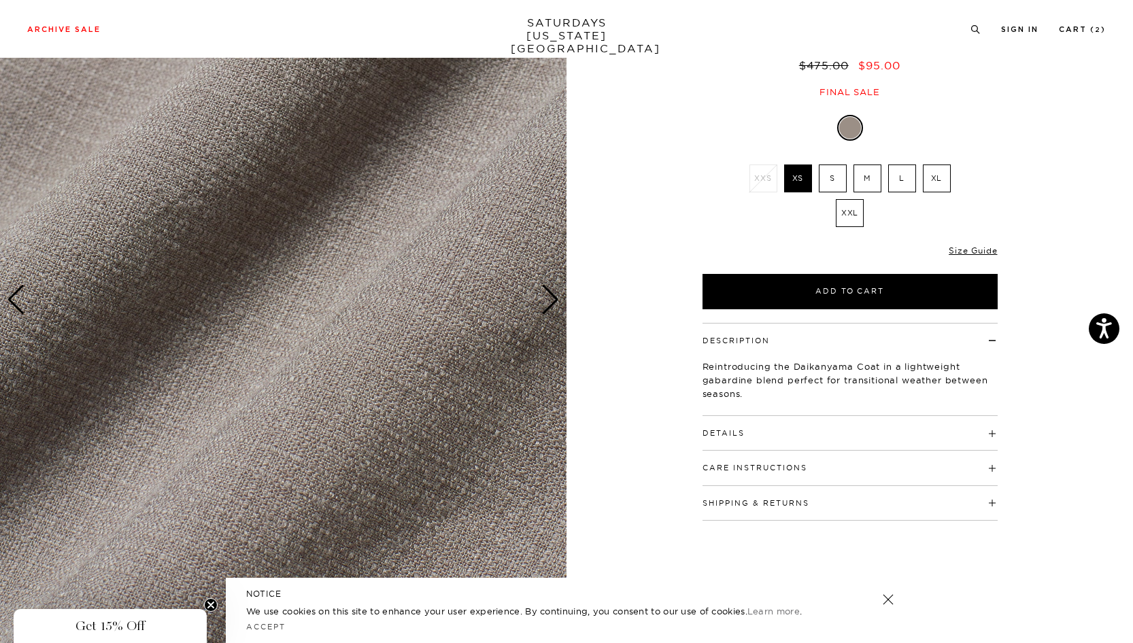
click at [553, 303] on div "Next slide" at bounding box center [550, 300] width 18 height 30
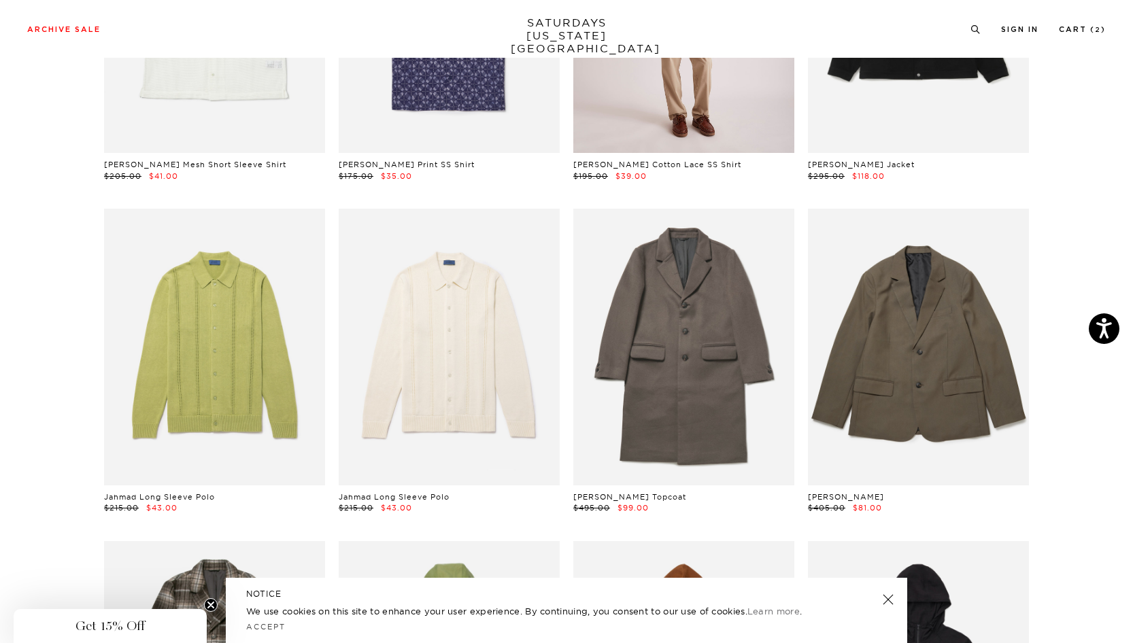
scroll to position [3788, 0]
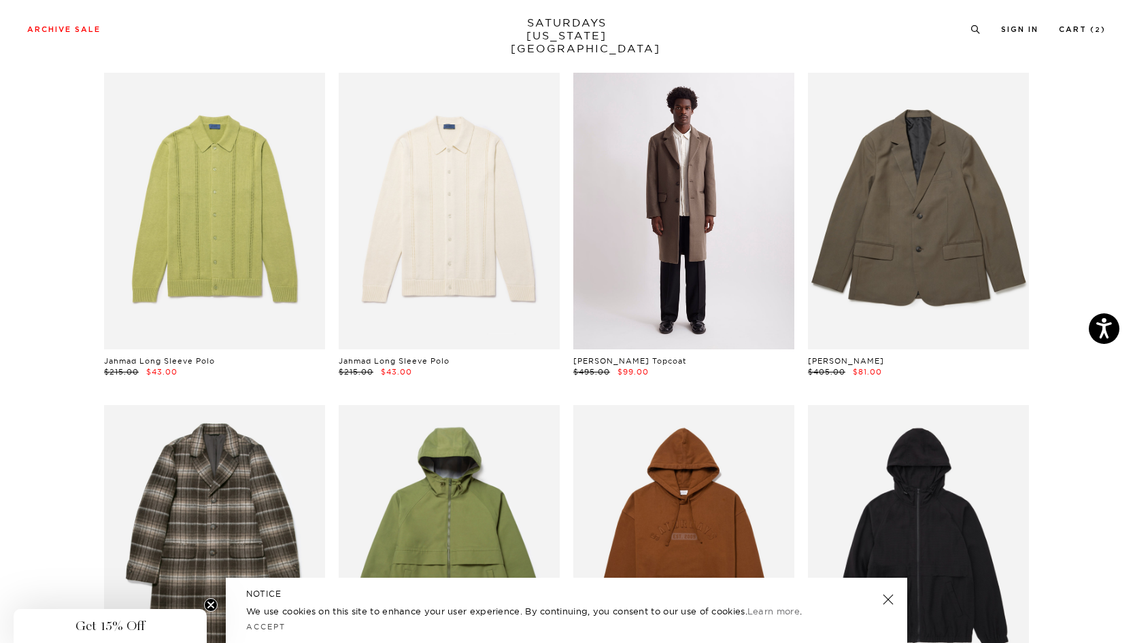
click at [678, 283] on link at bounding box center [683, 211] width 221 height 276
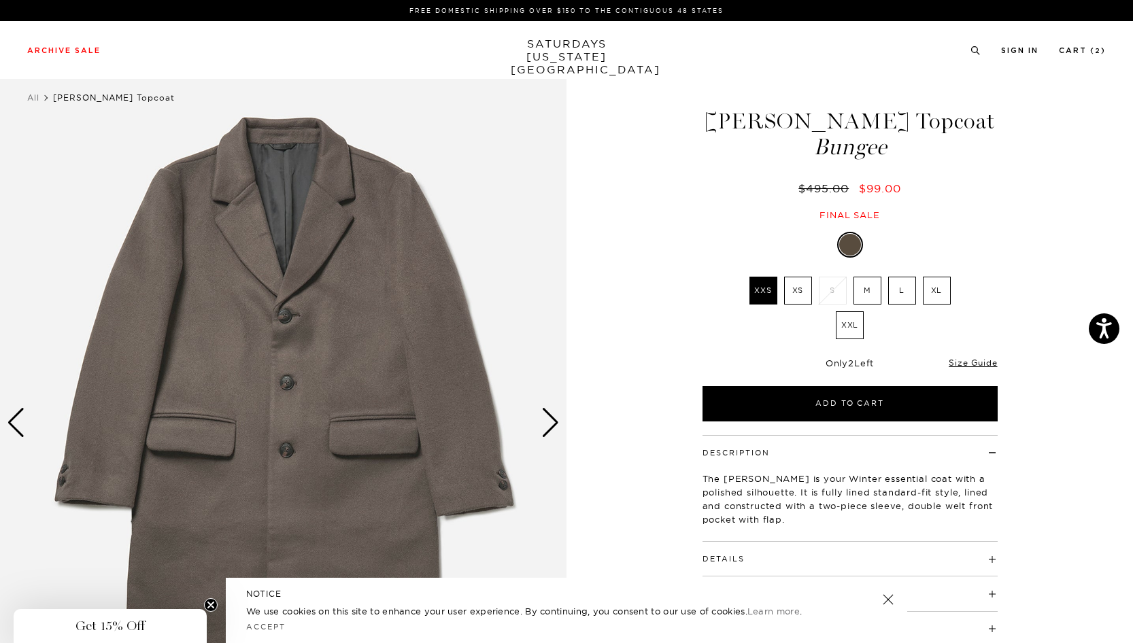
click at [386, 251] on img at bounding box center [283, 423] width 566 height 708
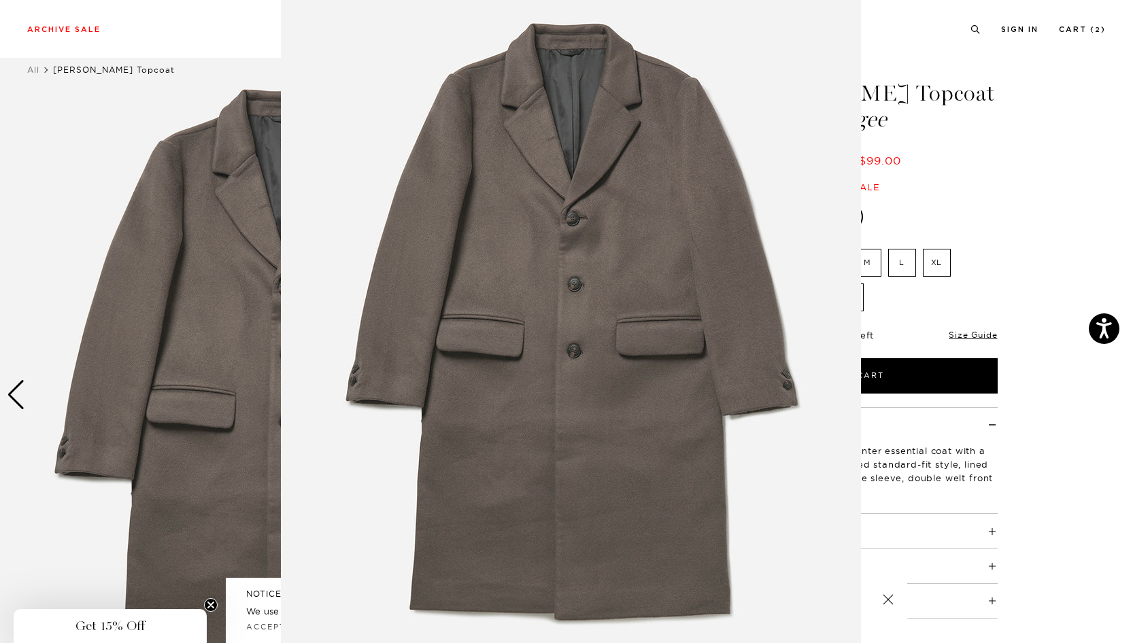
scroll to position [22, 0]
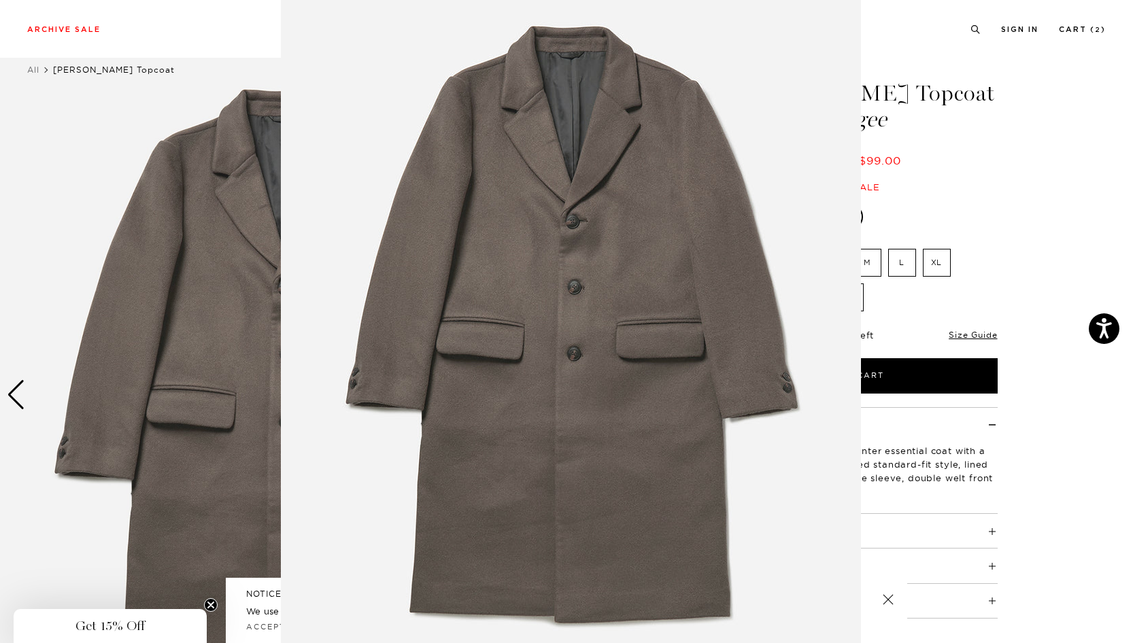
click at [217, 294] on figure at bounding box center [566, 321] width 1133 height 643
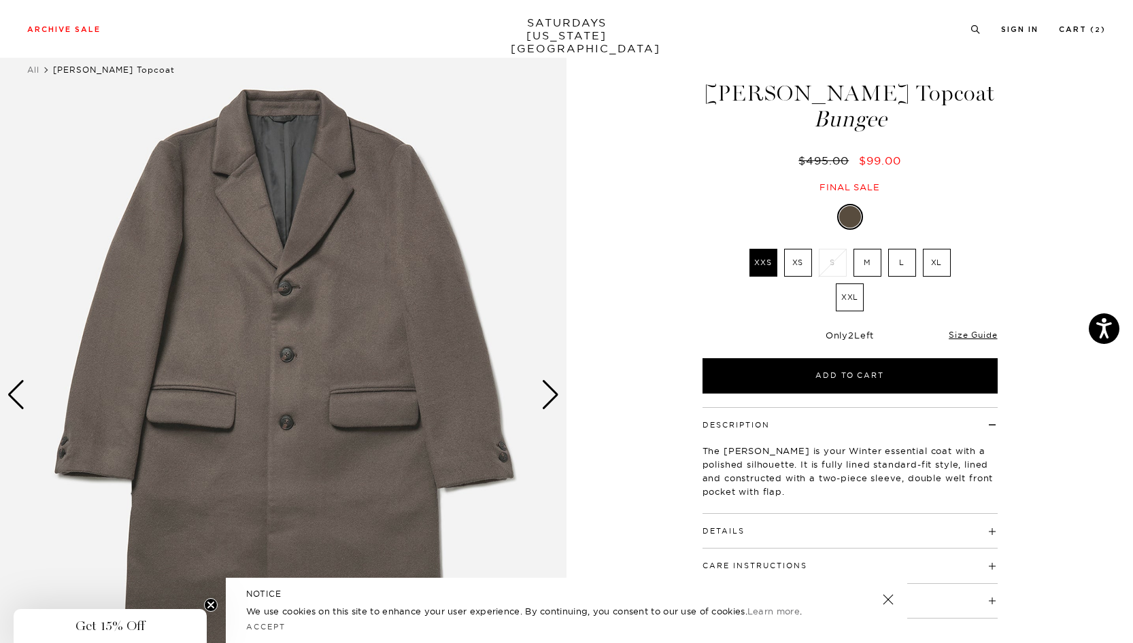
click at [551, 390] on div "Next slide" at bounding box center [550, 395] width 18 height 30
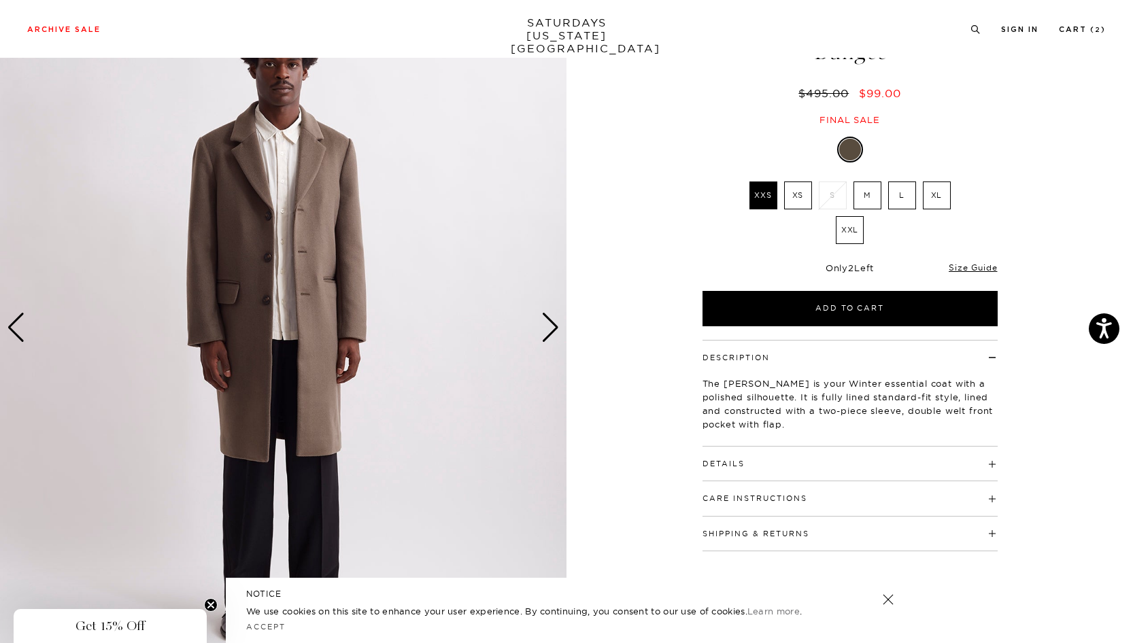
scroll to position [71, 0]
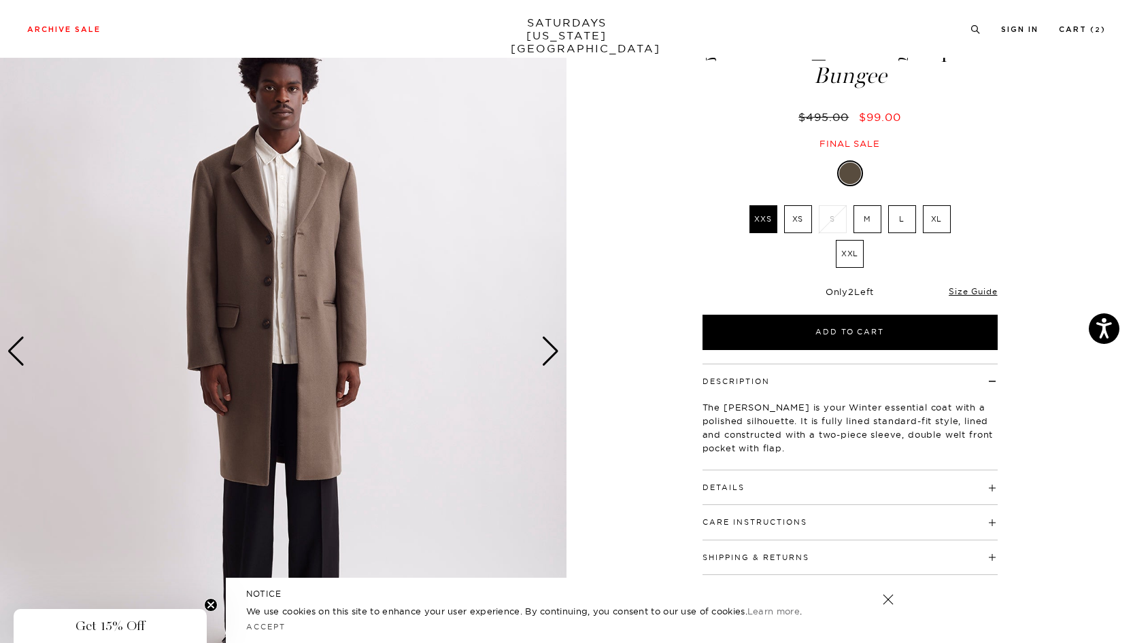
click at [549, 356] on div "Next slide" at bounding box center [550, 352] width 18 height 30
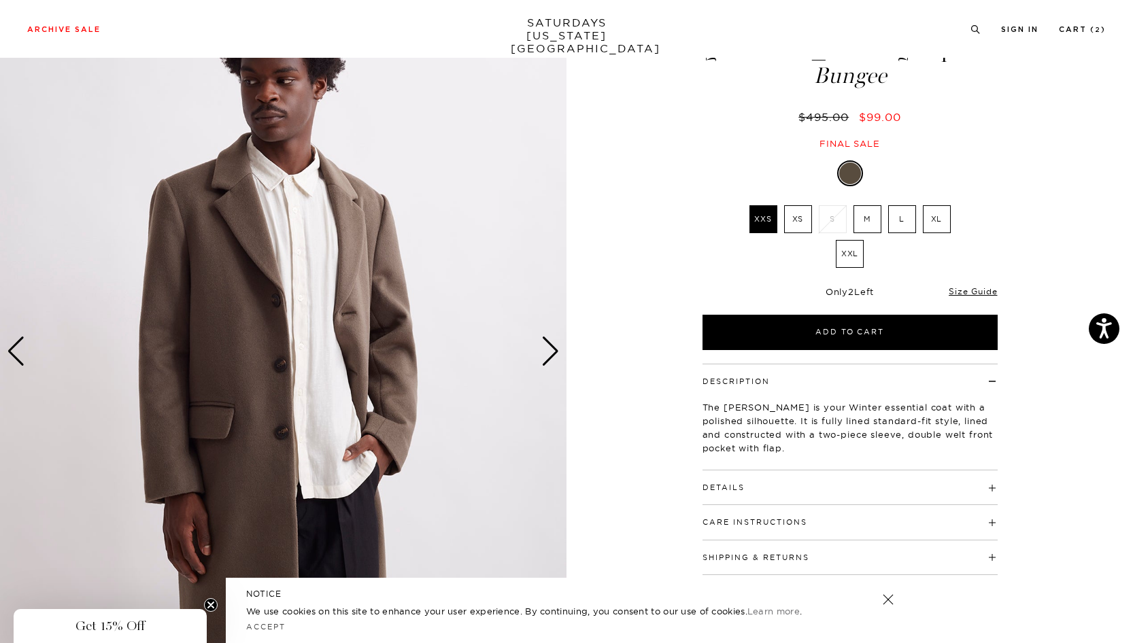
click at [549, 356] on div "Next slide" at bounding box center [550, 352] width 18 height 30
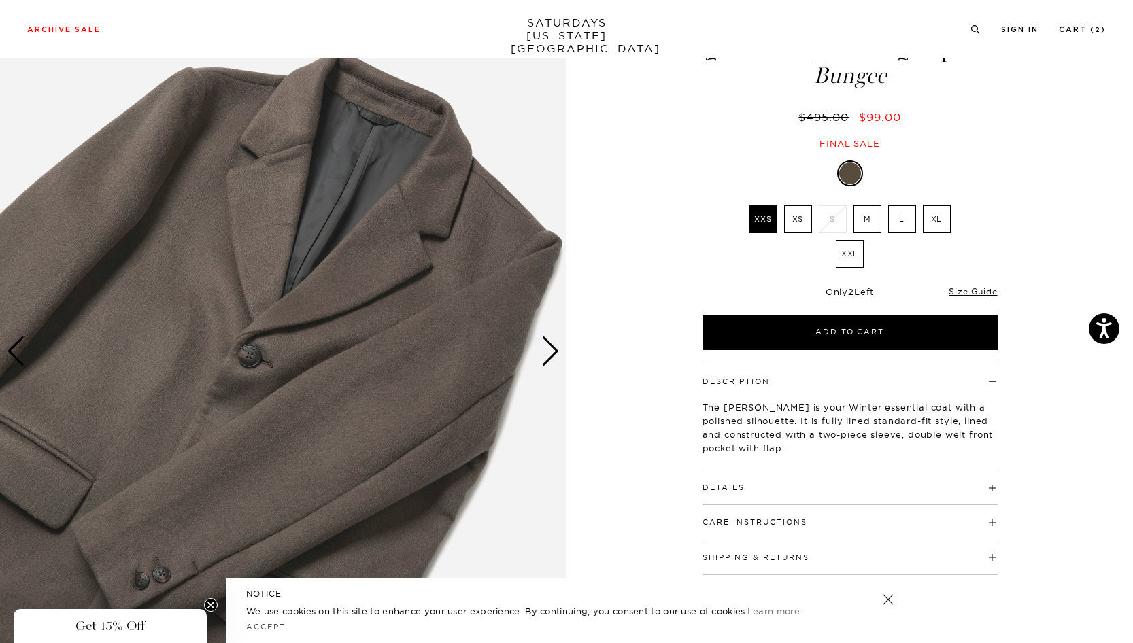
click at [549, 356] on div "Next slide" at bounding box center [550, 352] width 18 height 30
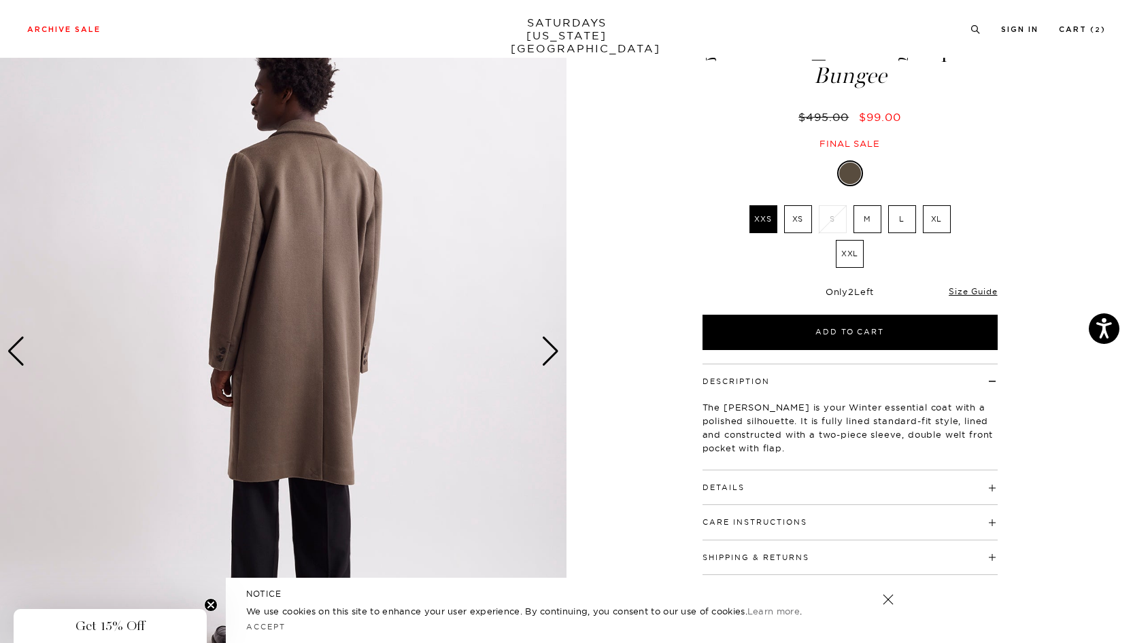
click at [549, 356] on div "Next slide" at bounding box center [550, 352] width 18 height 30
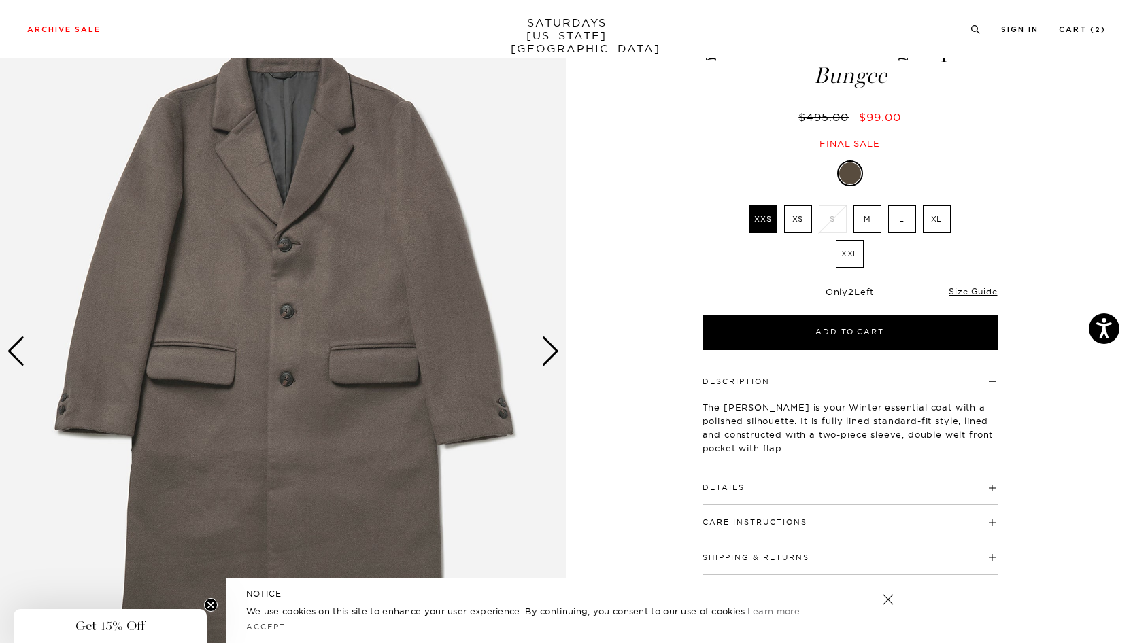
click at [549, 356] on div "Next slide" at bounding box center [550, 352] width 18 height 30
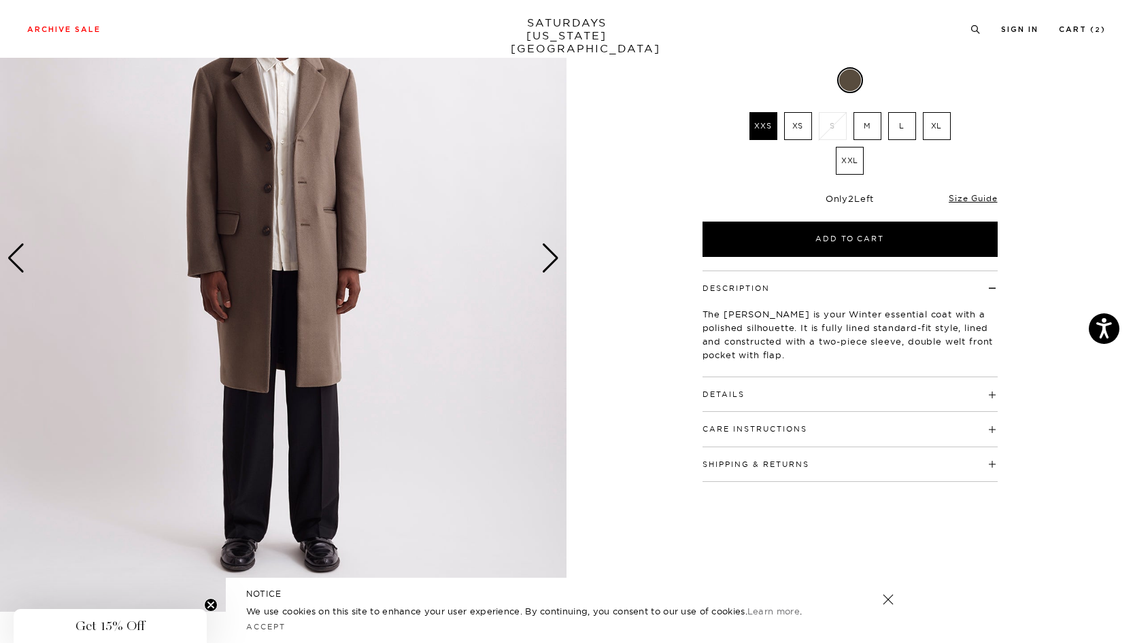
scroll to position [107, 0]
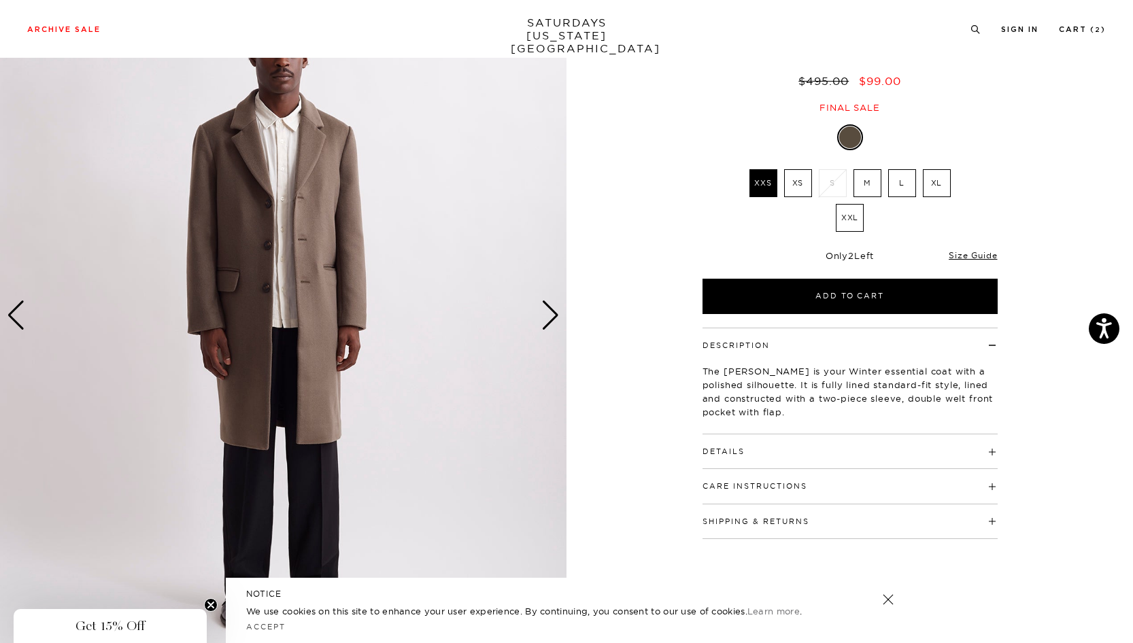
click at [549, 318] on div "Next slide" at bounding box center [550, 316] width 18 height 30
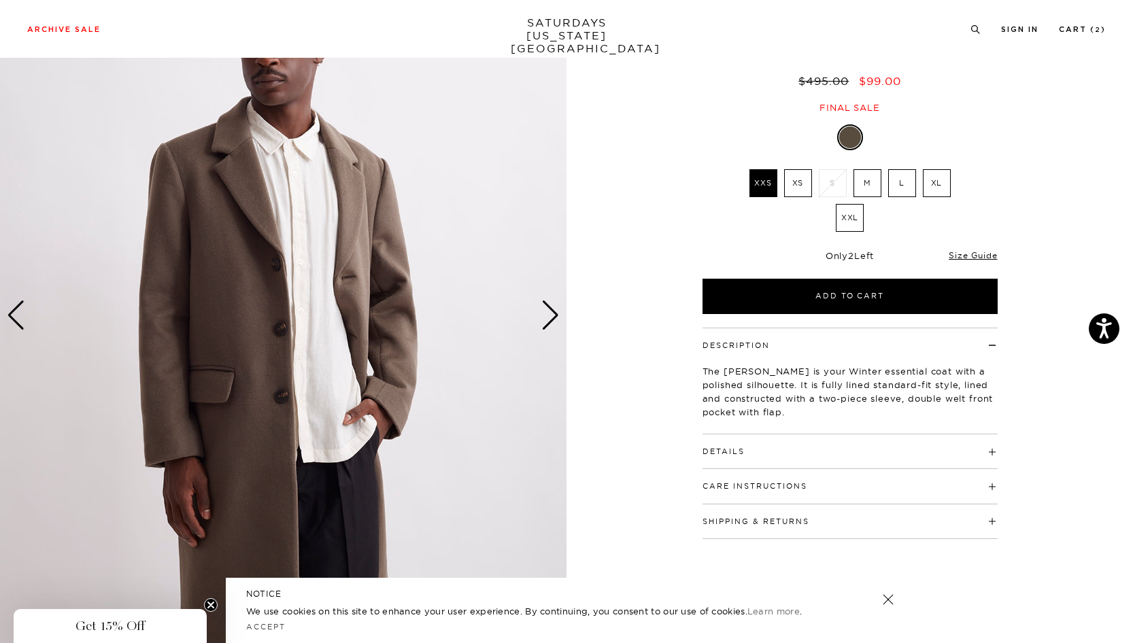
click at [549, 318] on div "Next slide" at bounding box center [550, 316] width 18 height 30
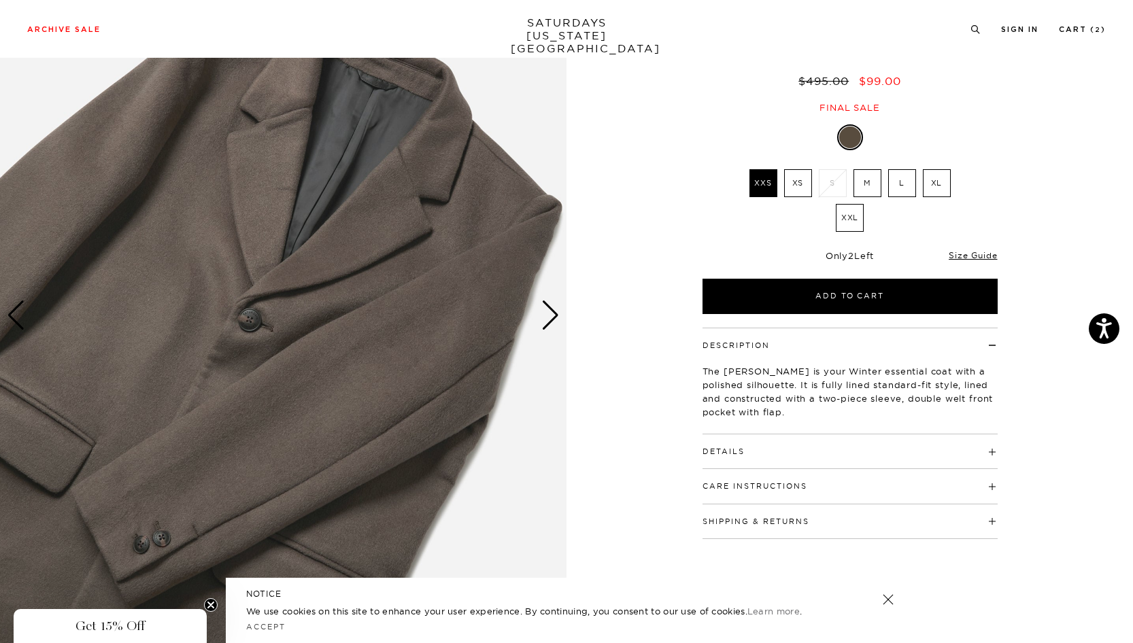
click at [549, 318] on div "Next slide" at bounding box center [550, 316] width 18 height 30
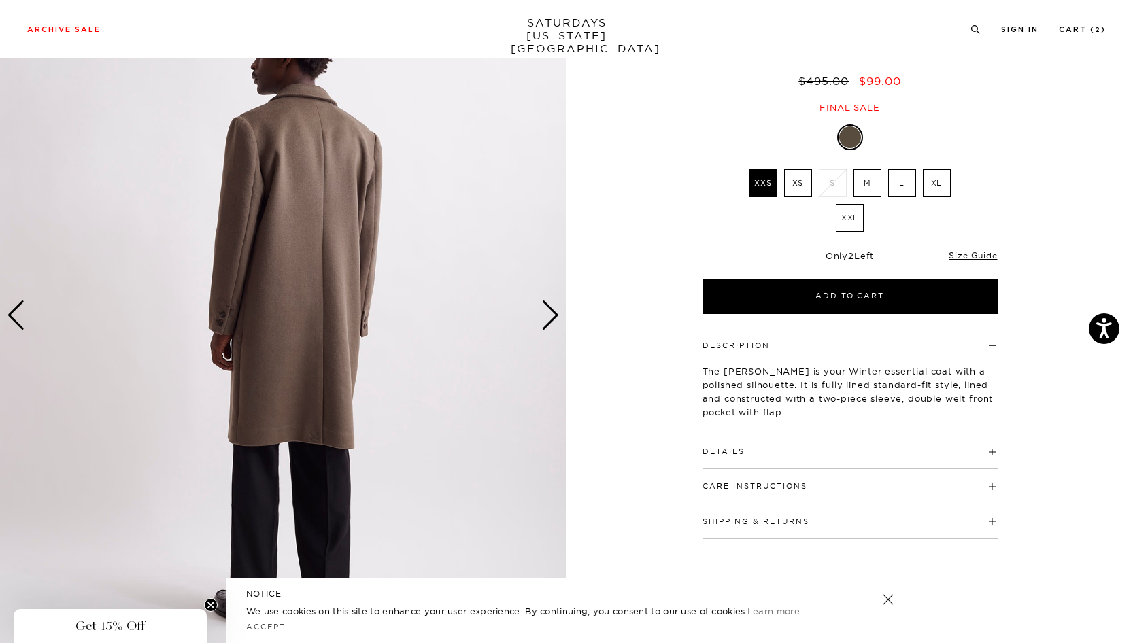
click at [549, 318] on div "Next slide" at bounding box center [550, 316] width 18 height 30
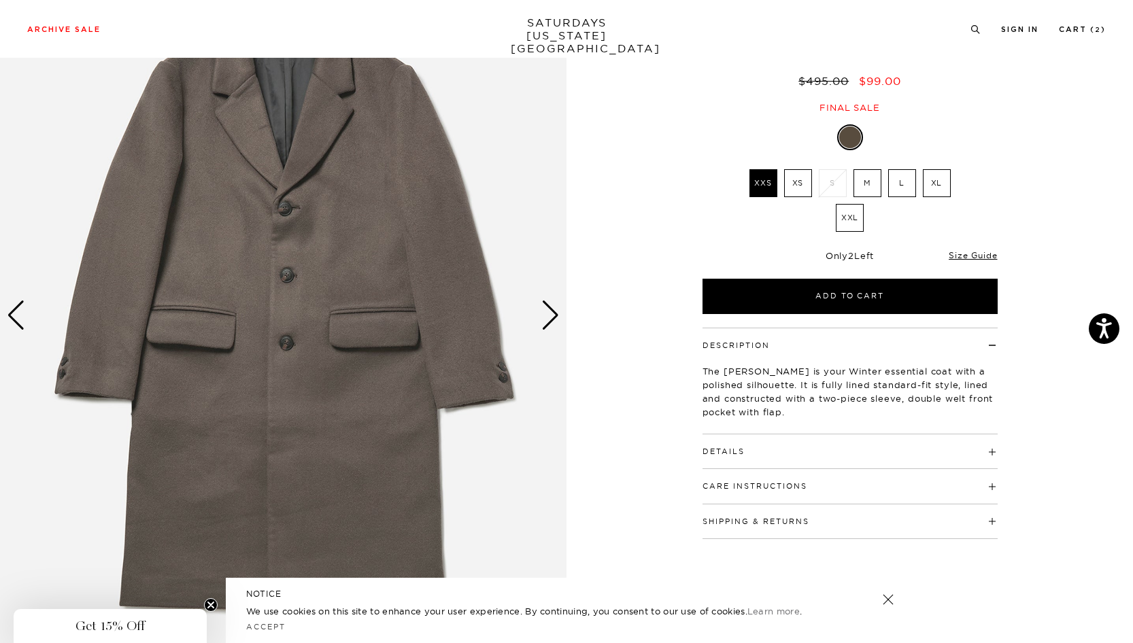
scroll to position [96, 0]
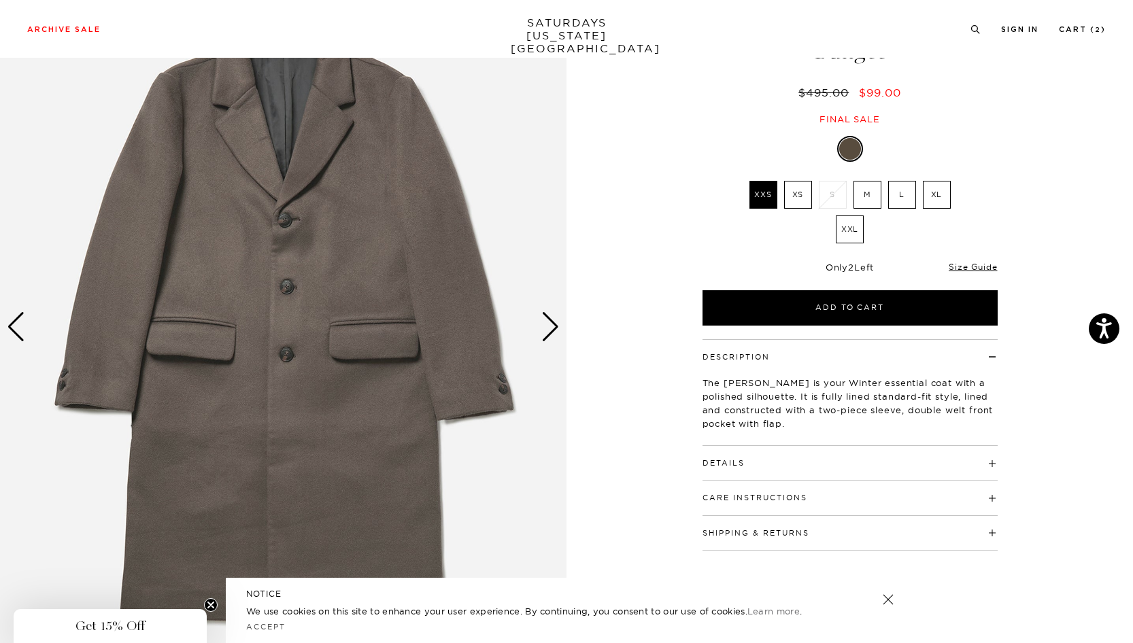
click at [893, 201] on label "L" at bounding box center [902, 195] width 28 height 28
click at [0, 0] on input "L" at bounding box center [0, 0] width 0 height 0
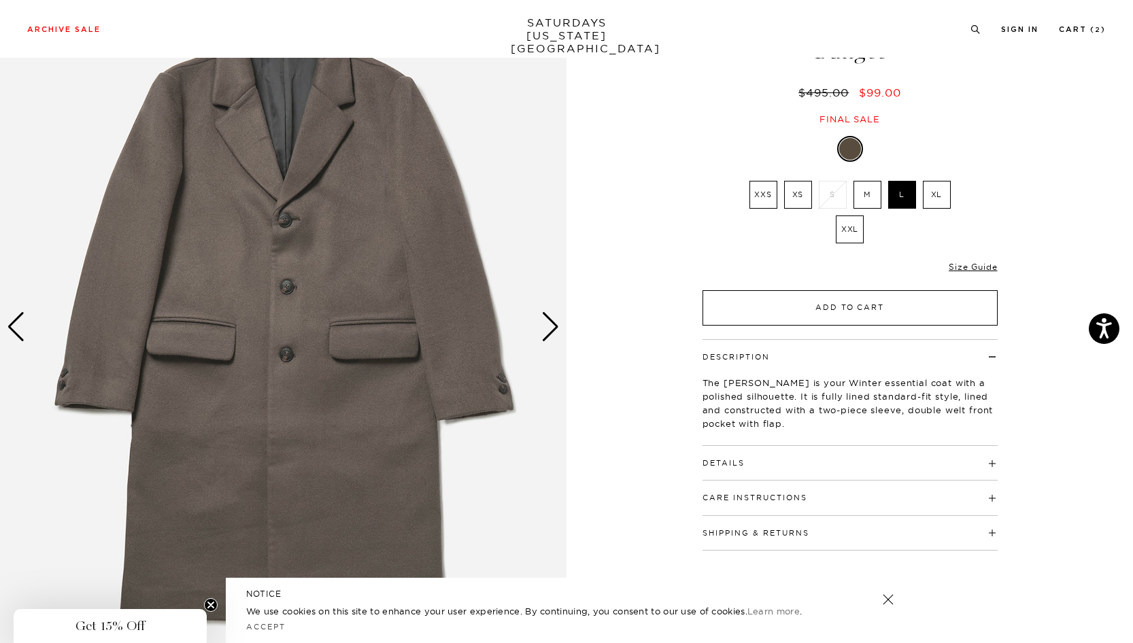
click at [855, 305] on button "Add to Cart" at bounding box center [849, 307] width 295 height 35
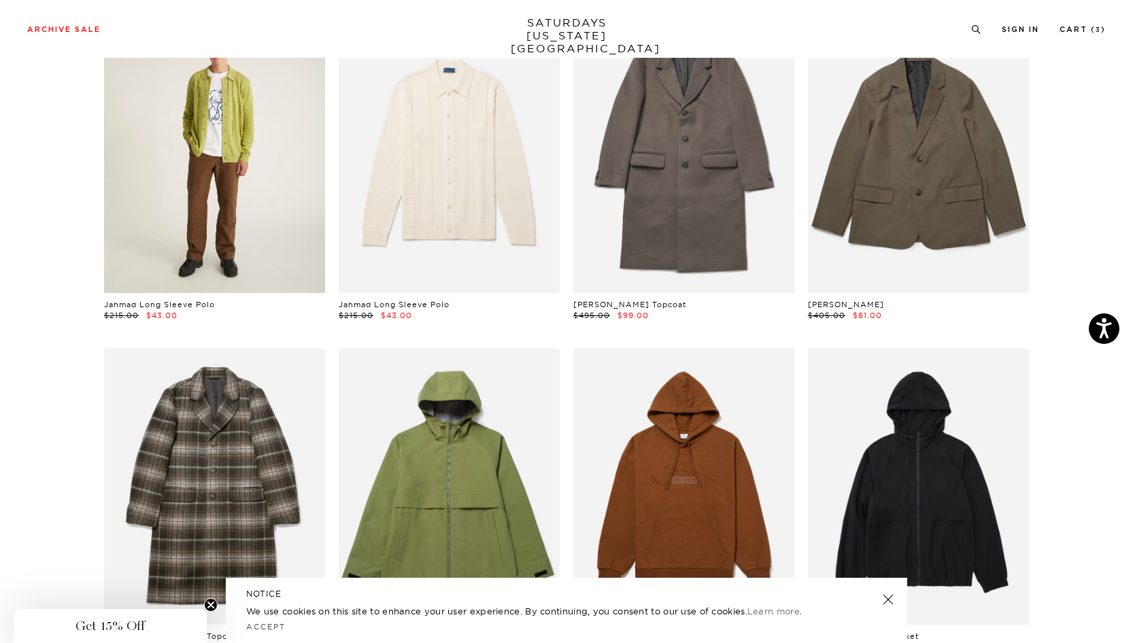
scroll to position [3848, 0]
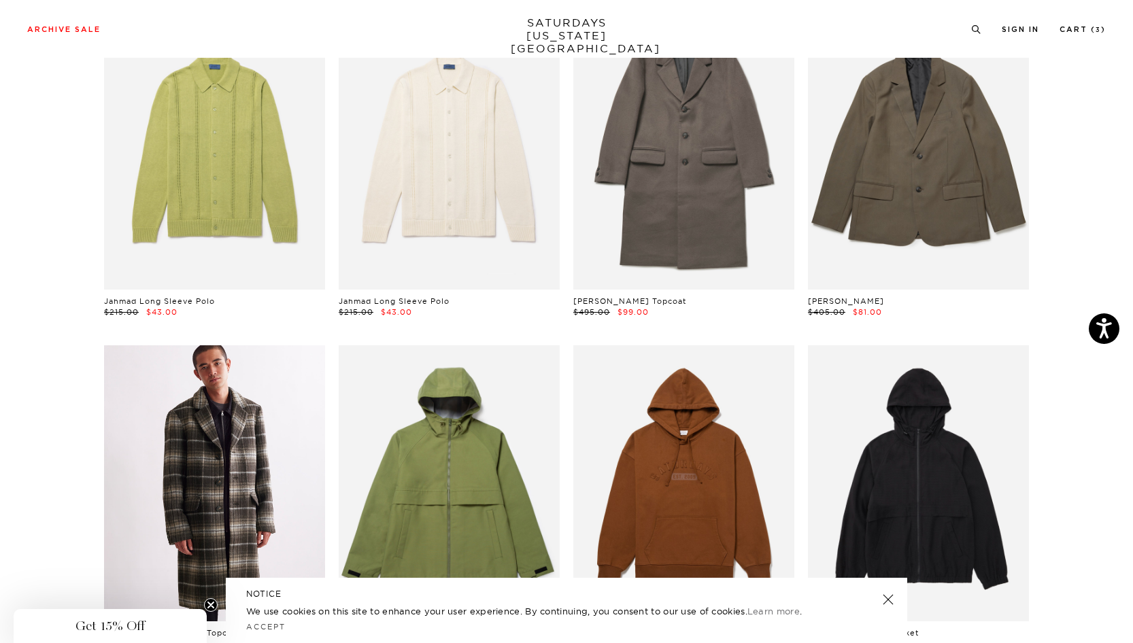
click at [260, 410] on link at bounding box center [214, 483] width 221 height 276
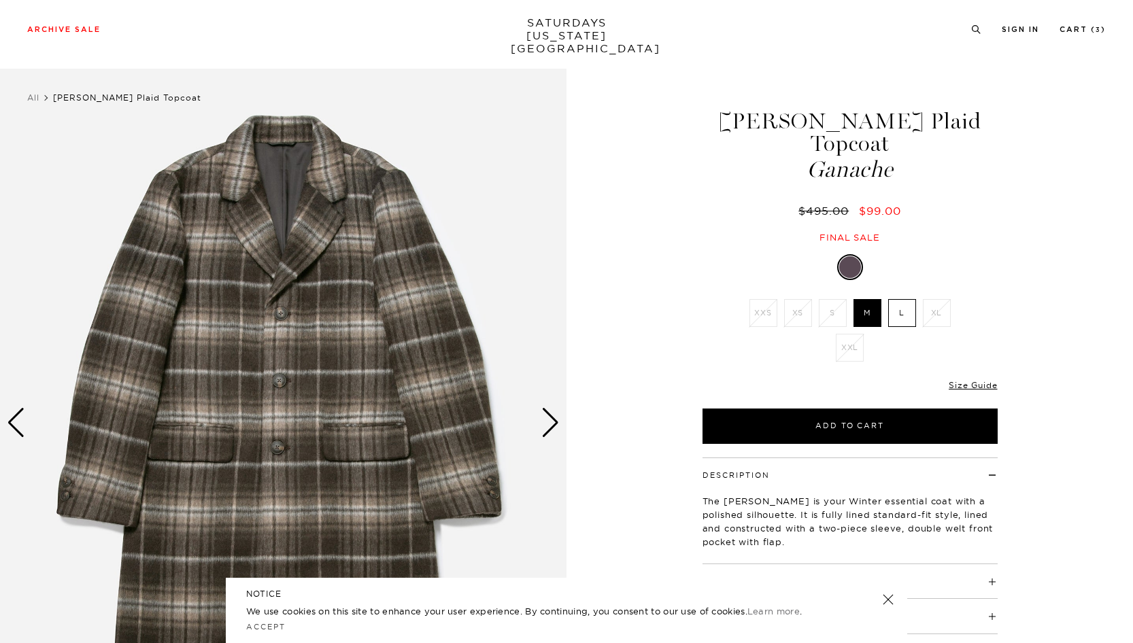
scroll to position [160, 0]
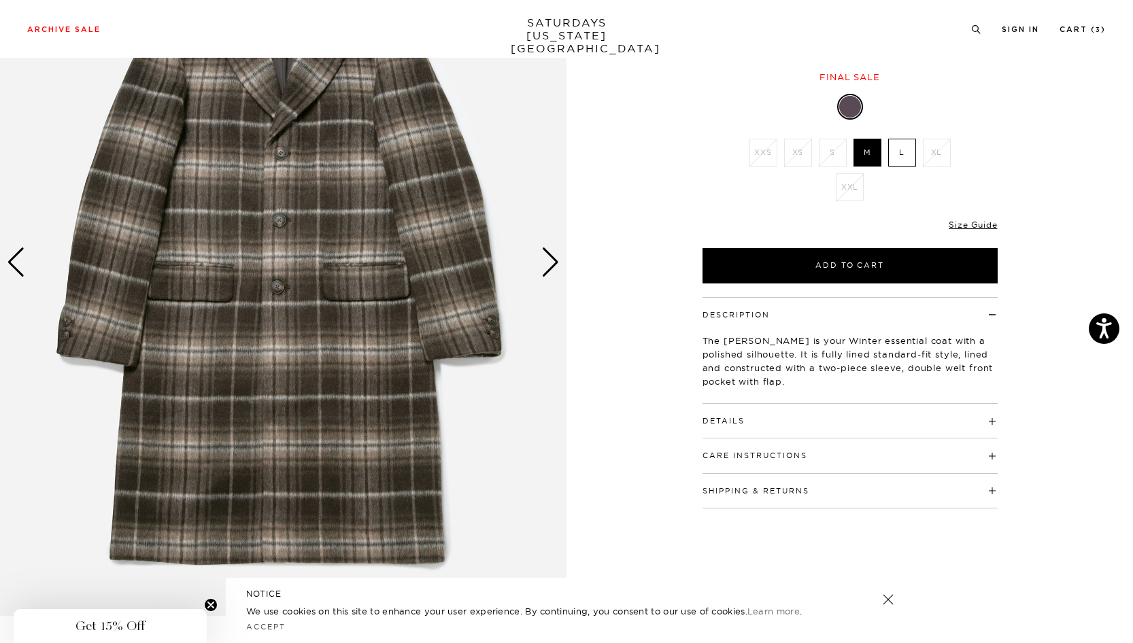
click at [547, 264] on div "Next slide" at bounding box center [550, 262] width 18 height 30
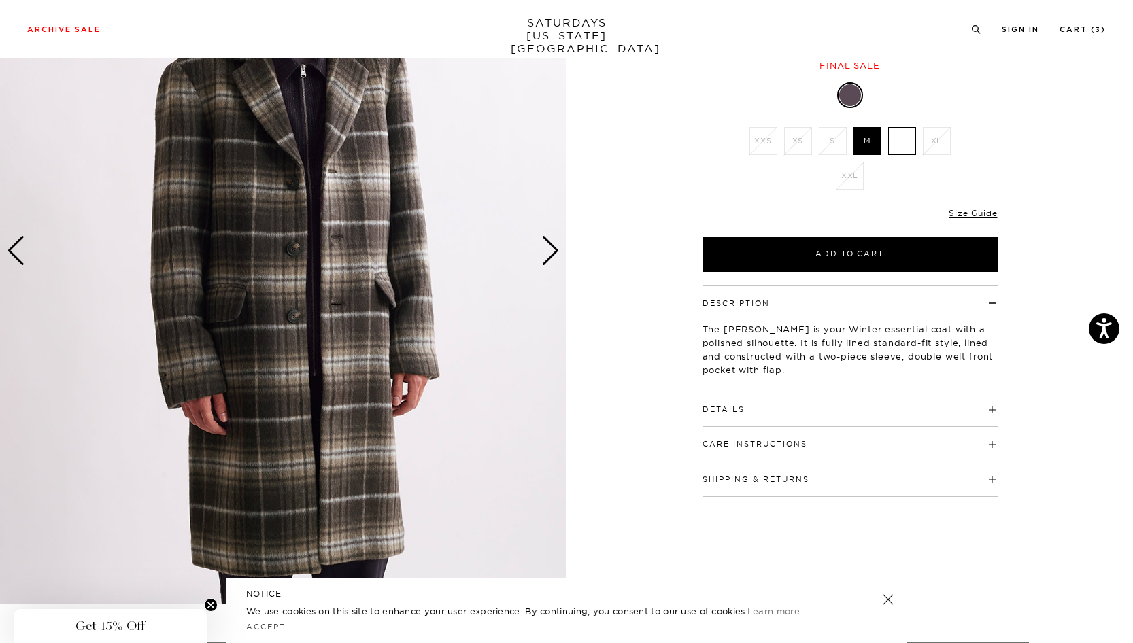
scroll to position [229, 0]
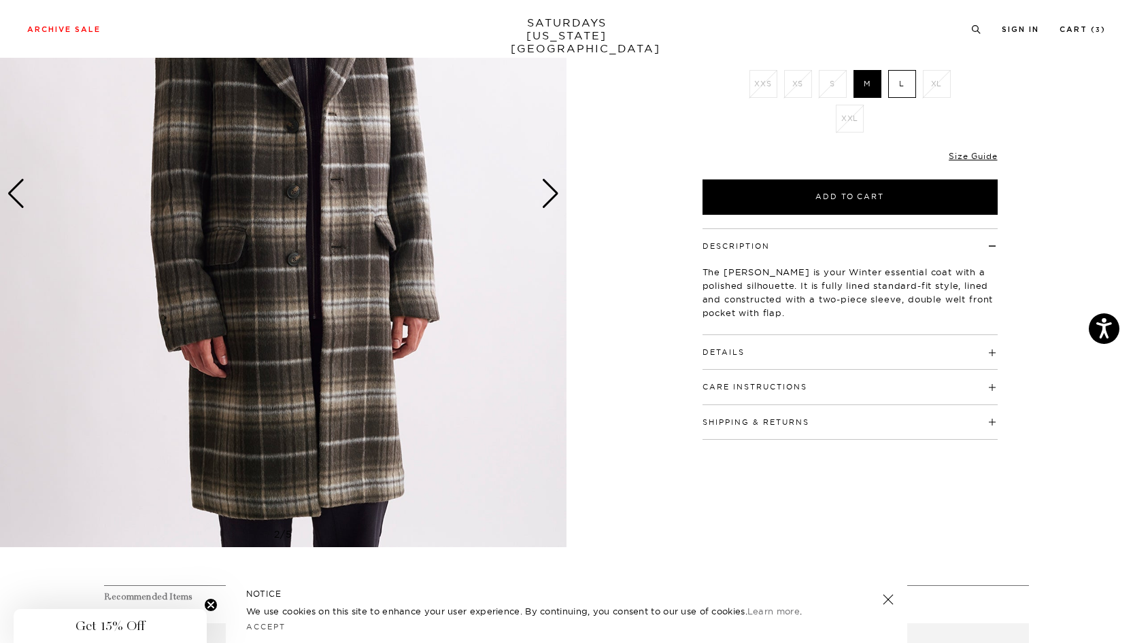
click at [769, 405] on h4 "Shipping & Returns" at bounding box center [849, 416] width 295 height 22
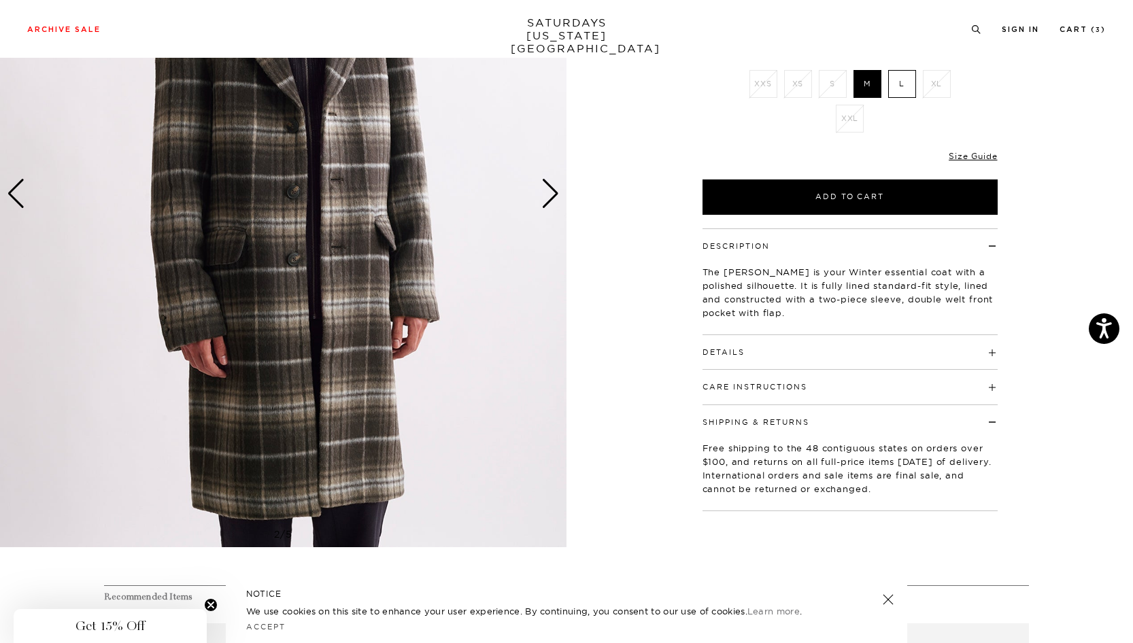
click at [769, 405] on h4 "Shipping & Returns" at bounding box center [849, 416] width 295 height 22
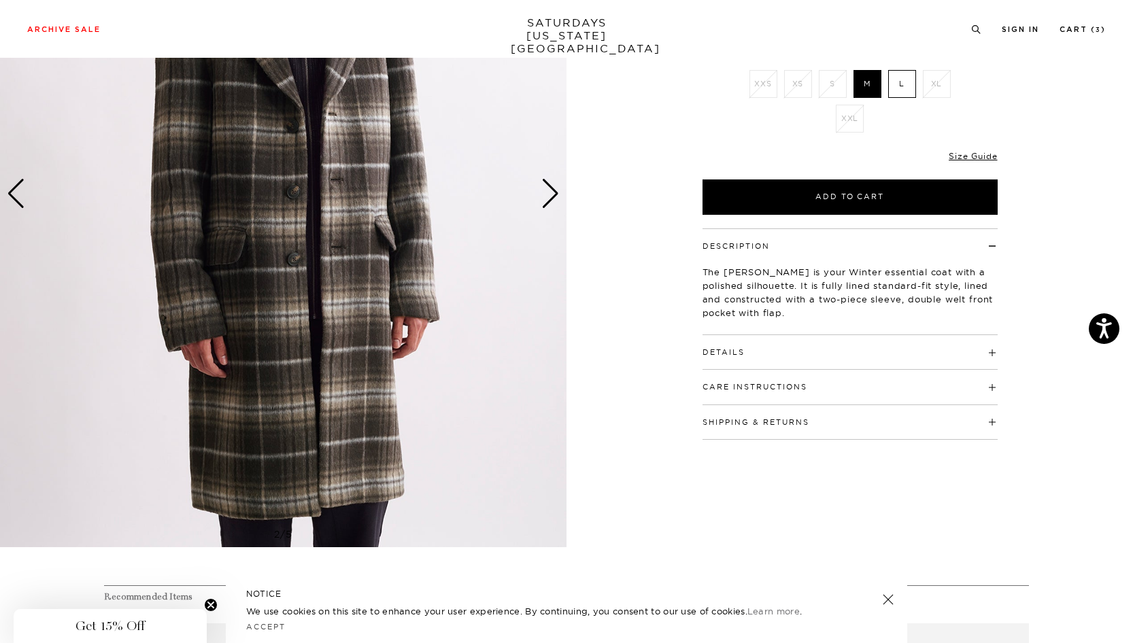
click at [765, 383] on button "Care Instructions" at bounding box center [754, 386] width 105 height 7
click at [754, 335] on h4 "Details" at bounding box center [849, 346] width 295 height 22
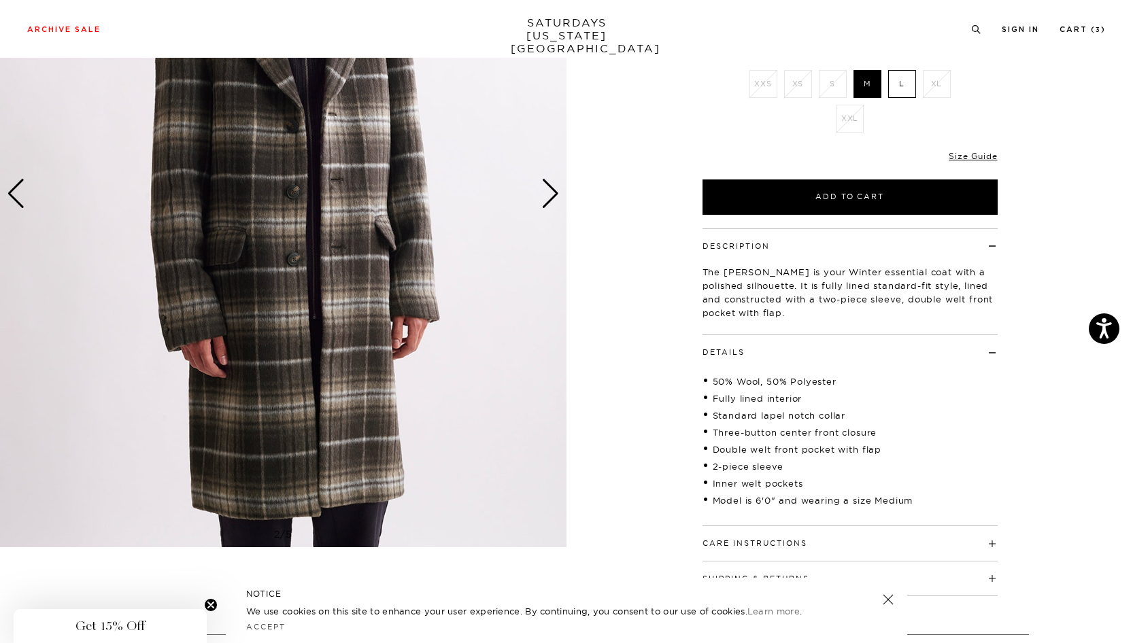
click at [754, 335] on h4 "Details" at bounding box center [849, 346] width 295 height 22
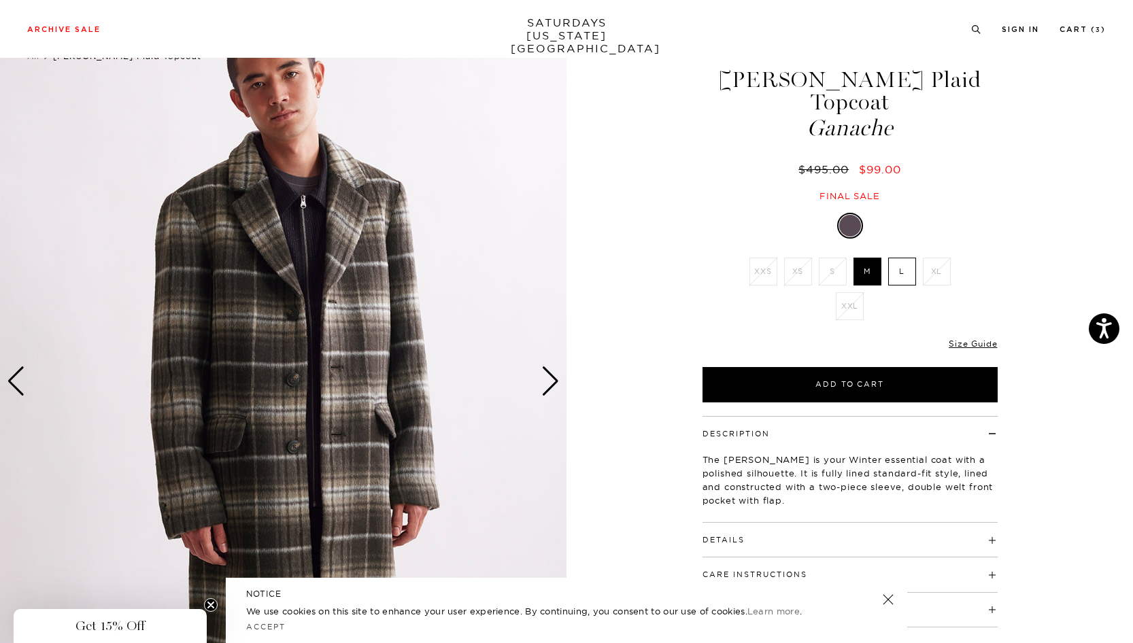
scroll to position [31, 0]
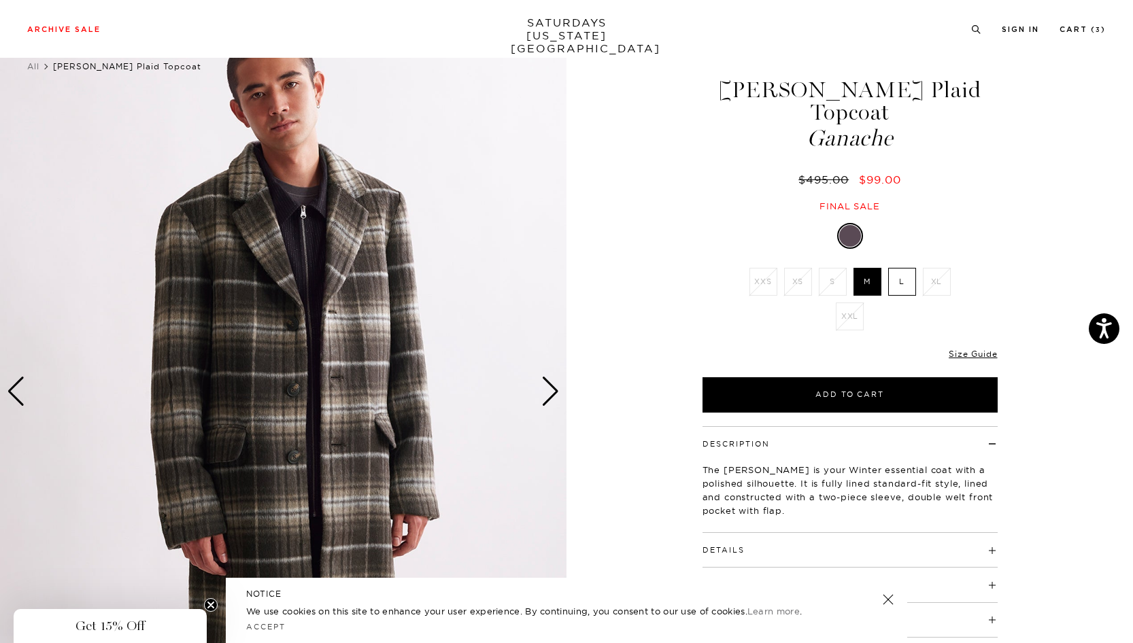
click at [551, 381] on div "Next slide" at bounding box center [550, 392] width 18 height 30
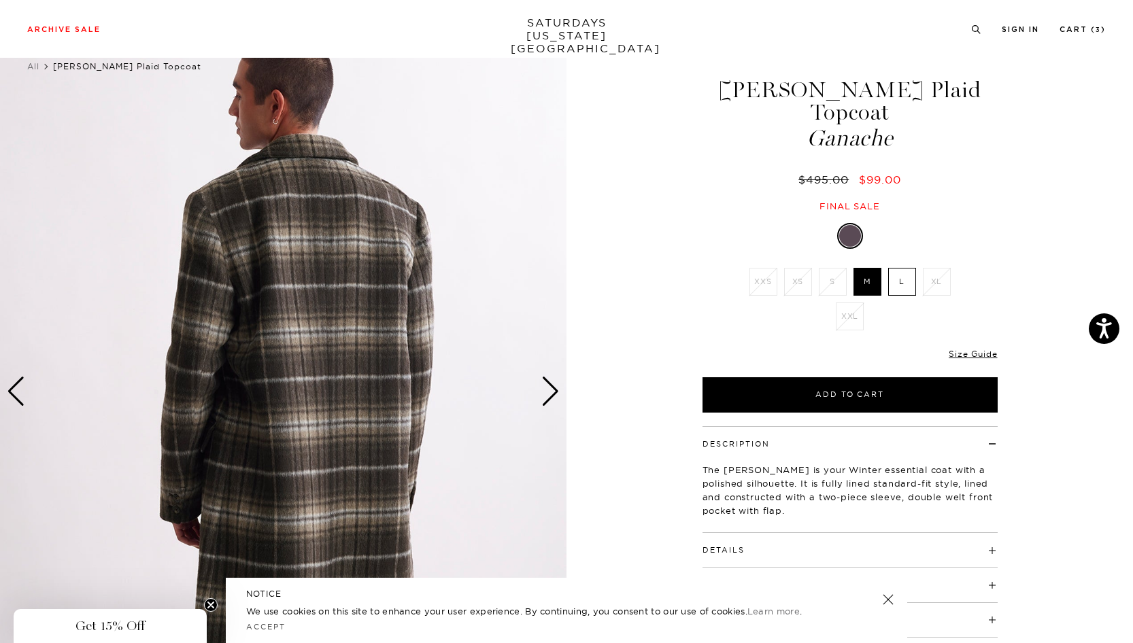
click at [551, 381] on div "Next slide" at bounding box center [550, 392] width 18 height 30
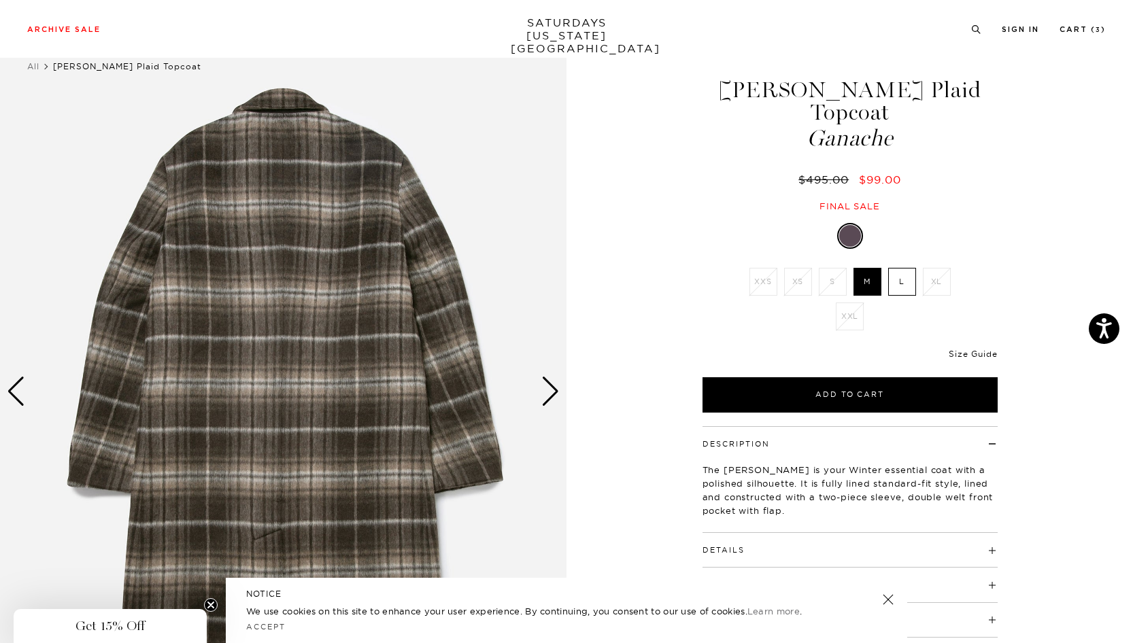
click at [979, 349] on link "Size Guide" at bounding box center [973, 354] width 48 height 10
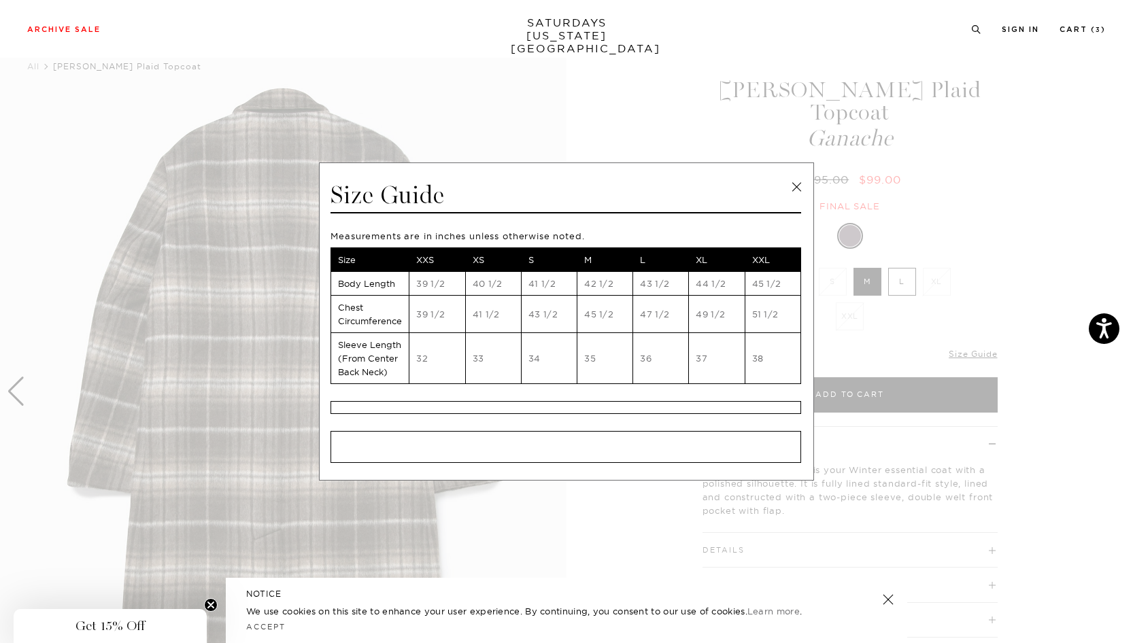
click at [798, 188] on link at bounding box center [796, 187] width 20 height 20
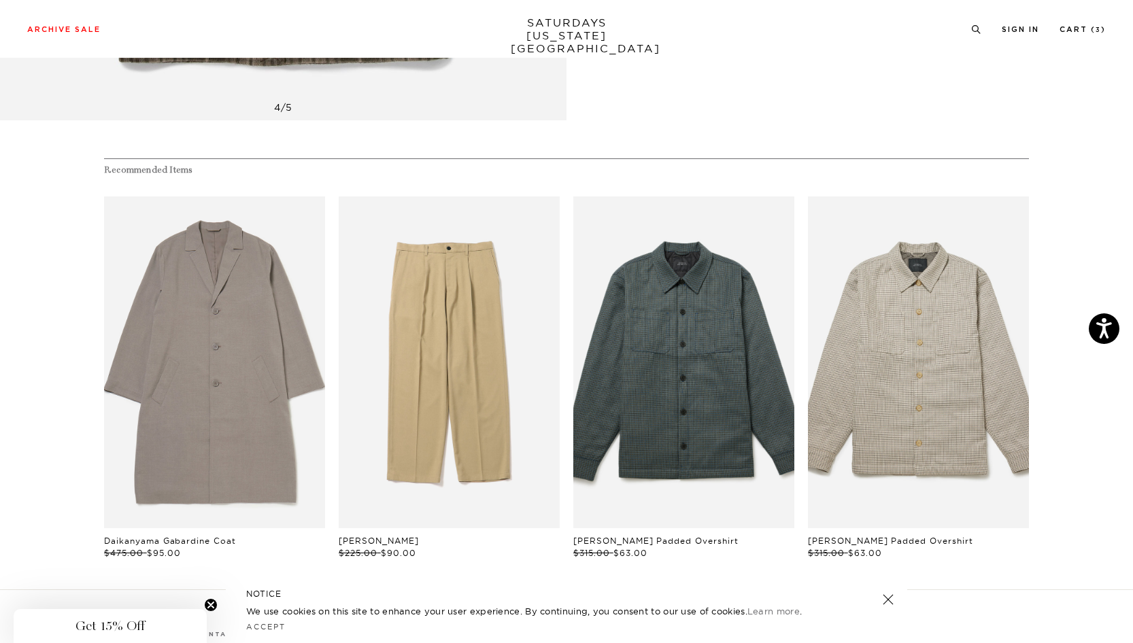
scroll to position [742, 0]
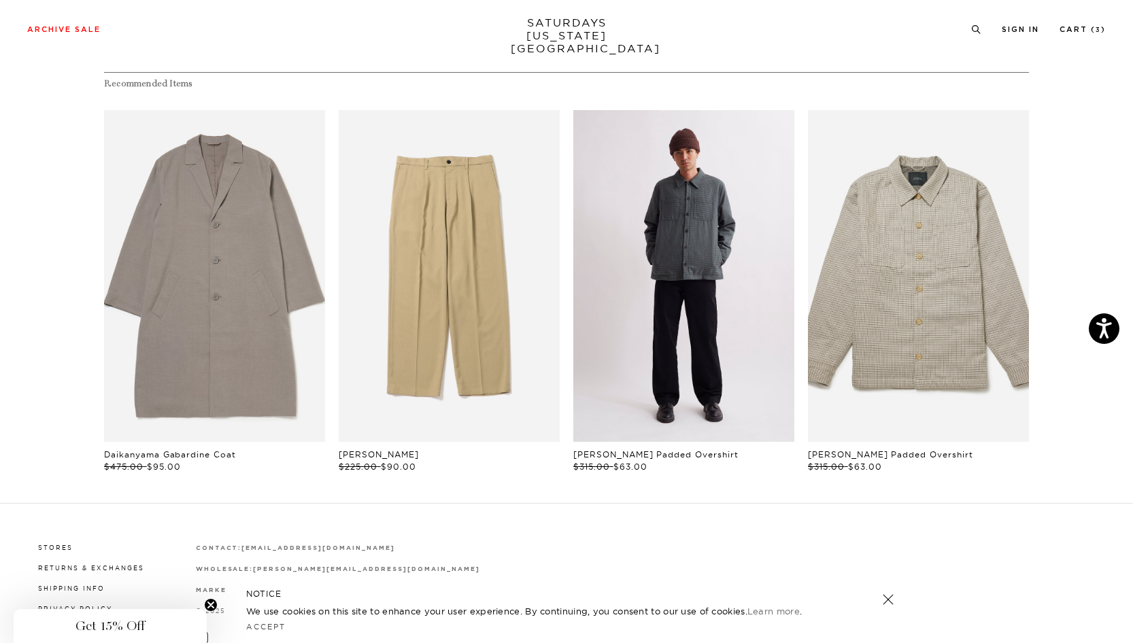
click at [661, 294] on link "files/M42317SJ01-ON-GULF-COAST_04.jpg" at bounding box center [683, 276] width 221 height 332
